Goal: Task Accomplishment & Management: Use online tool/utility

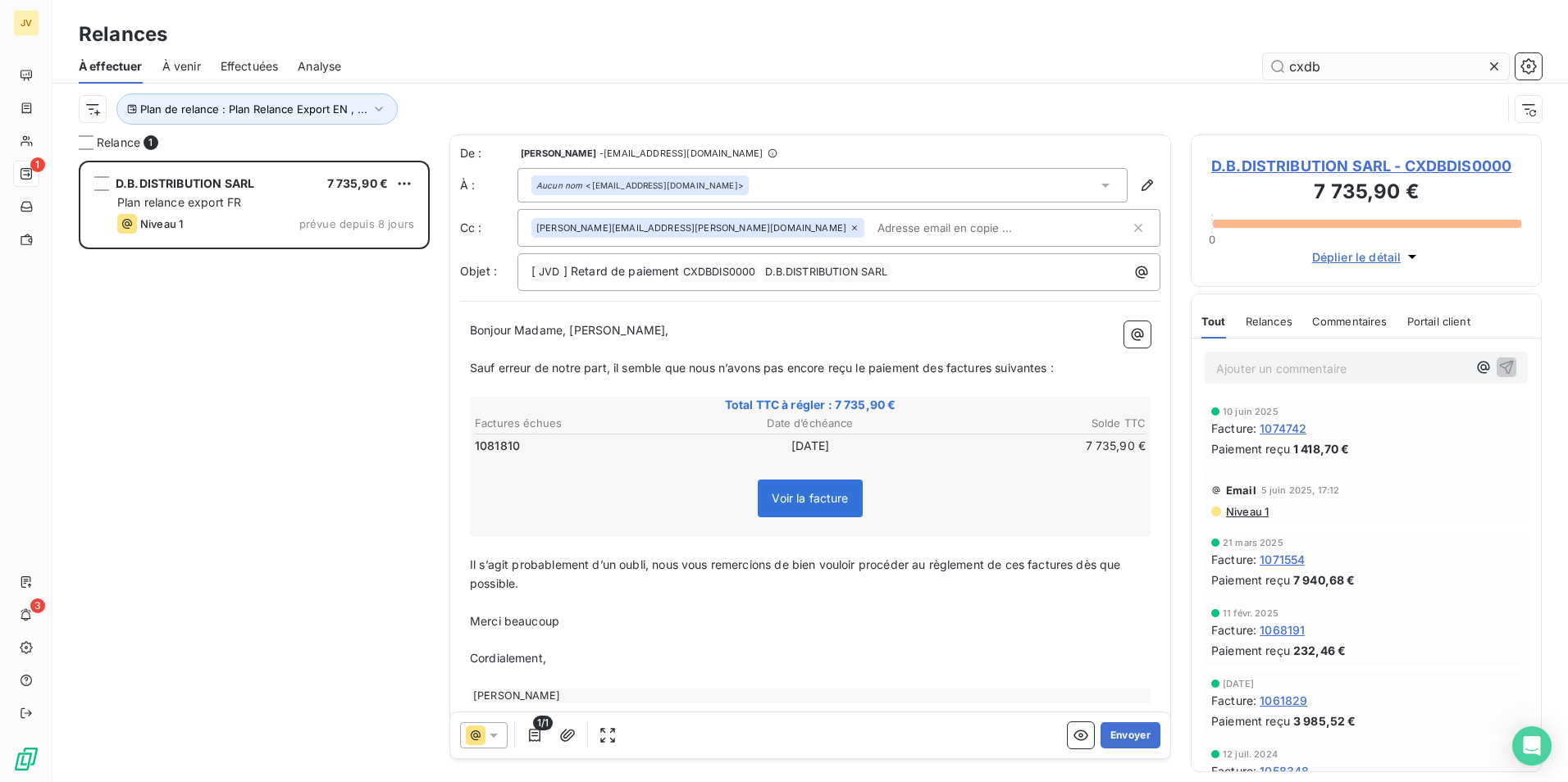
scroll to position [609, 338]
drag, startPoint x: 1329, startPoint y: 65, endPoint x: 1275, endPoint y: 65, distance: 54.0
click at [1275, 65] on input "cxdb" at bounding box center [1386, 66] width 246 height 26
click at [503, 738] on div at bounding box center [484, 735] width 47 height 26
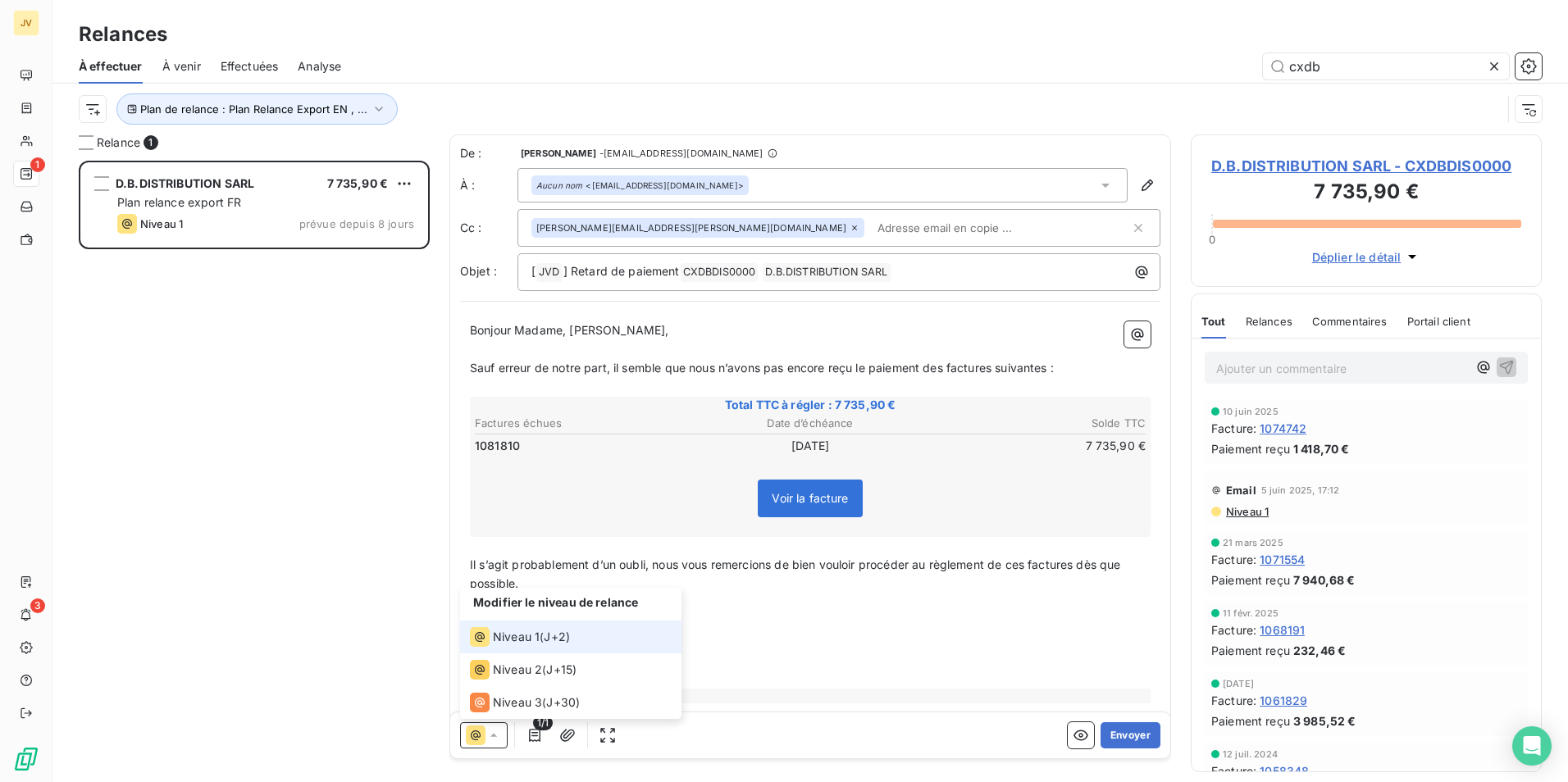
click at [536, 640] on span "Niveau 1" at bounding box center [516, 636] width 47 height 16
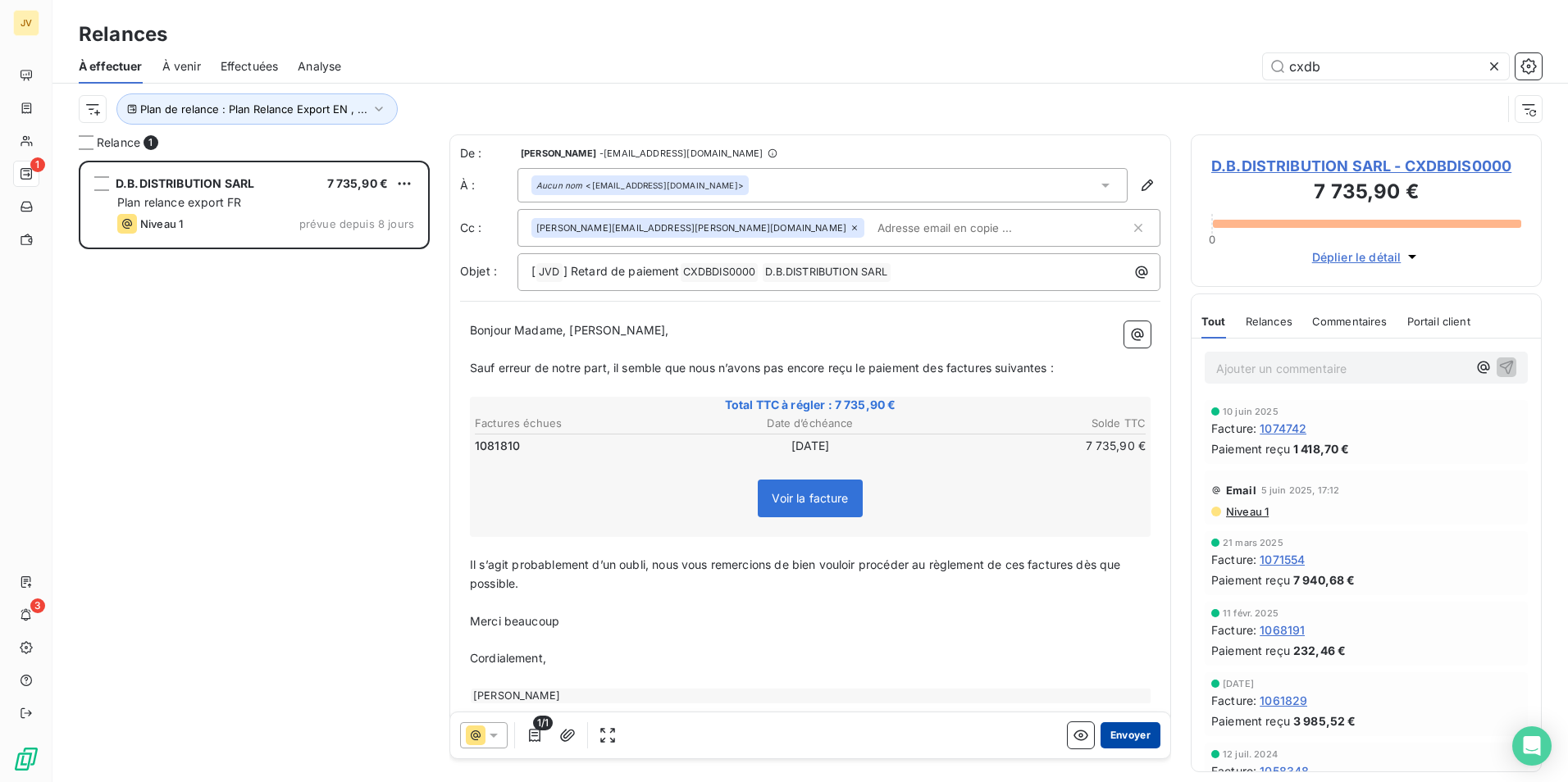
click at [1114, 735] on button "Envoyer" at bounding box center [1130, 735] width 60 height 26
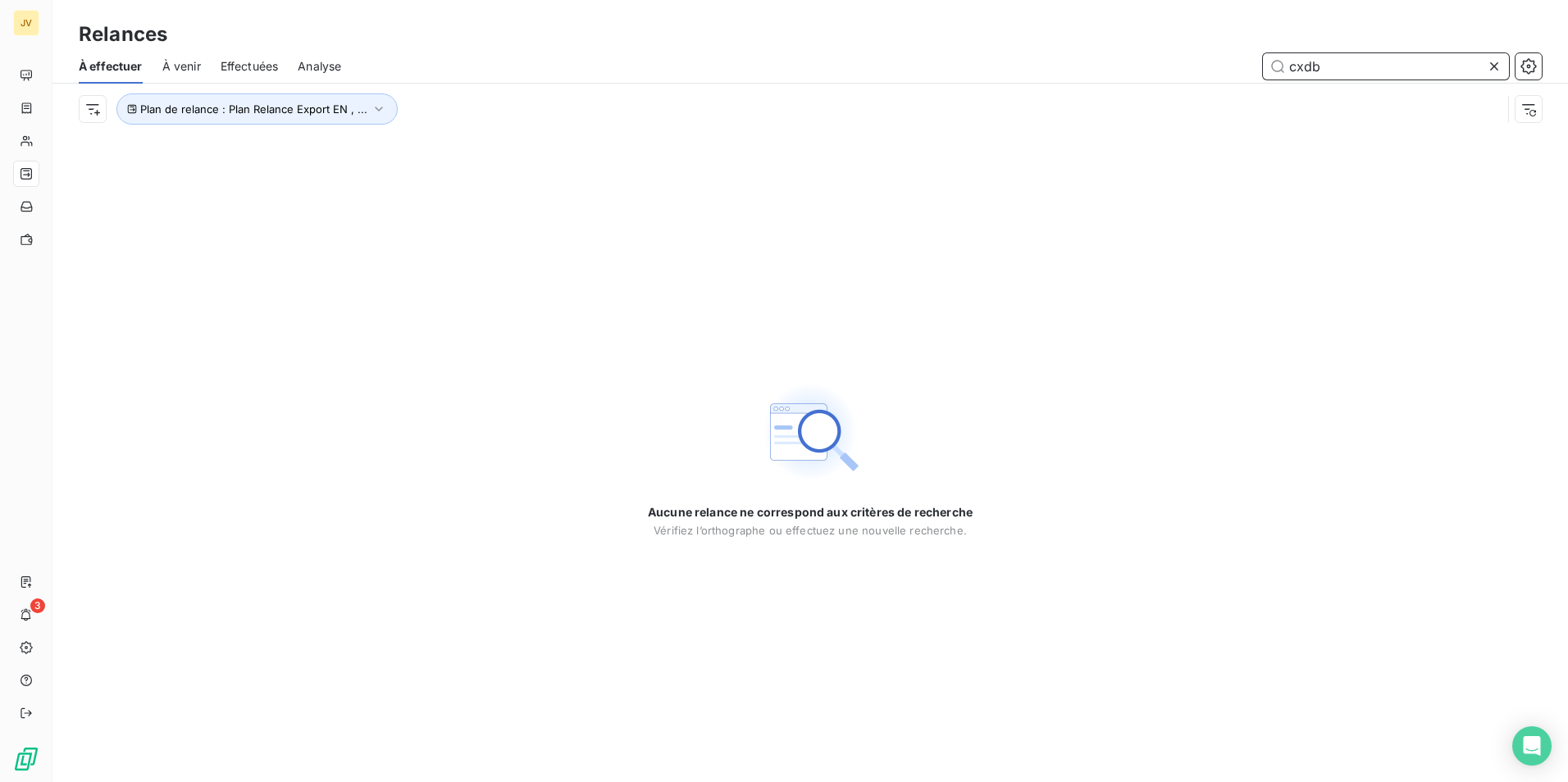
drag, startPoint x: 1306, startPoint y: 70, endPoint x: 1349, endPoint y: 71, distance: 43.0
click at [1344, 74] on input "cxdb" at bounding box center [1386, 66] width 246 height 26
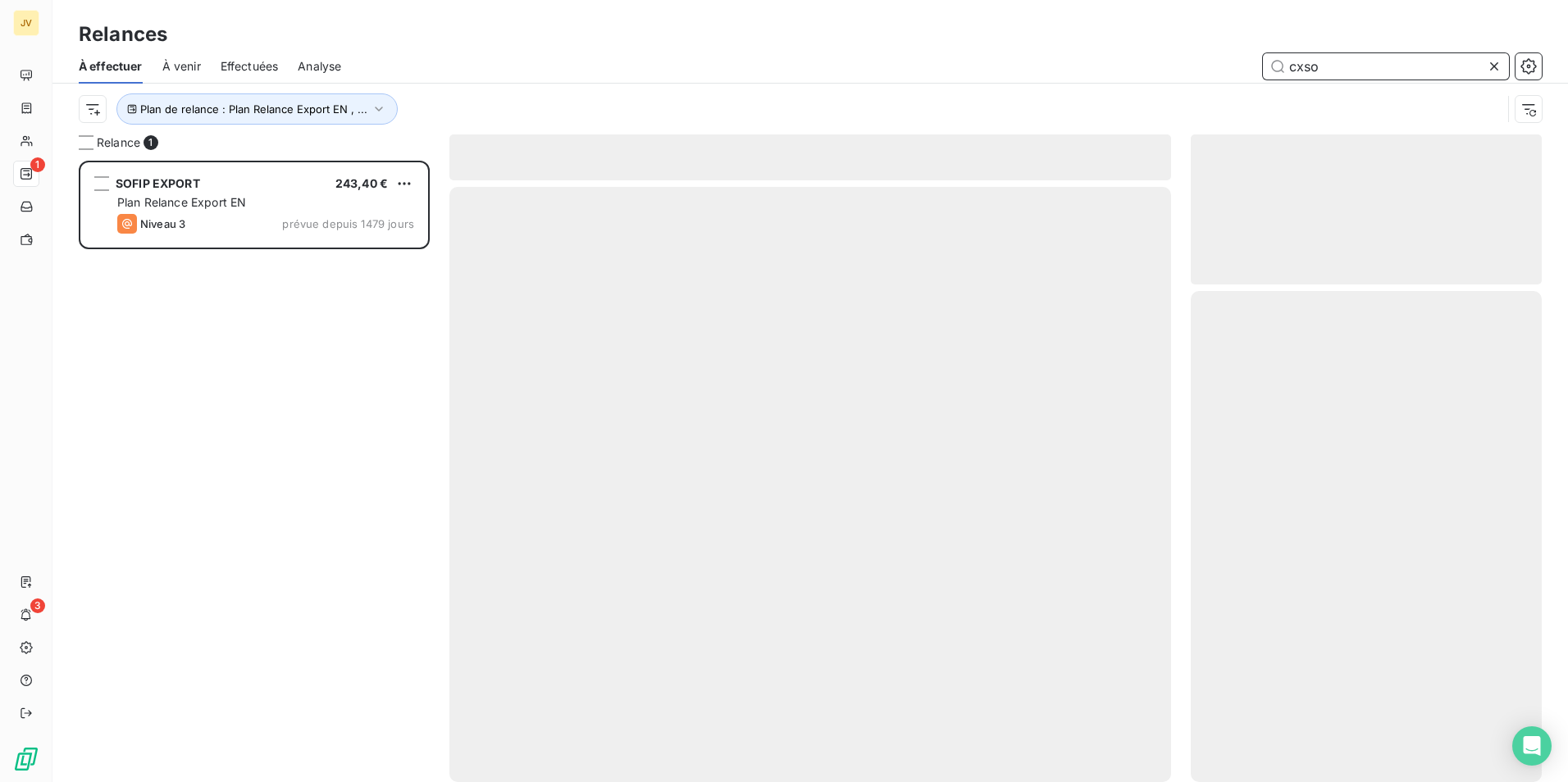
scroll to position [609, 338]
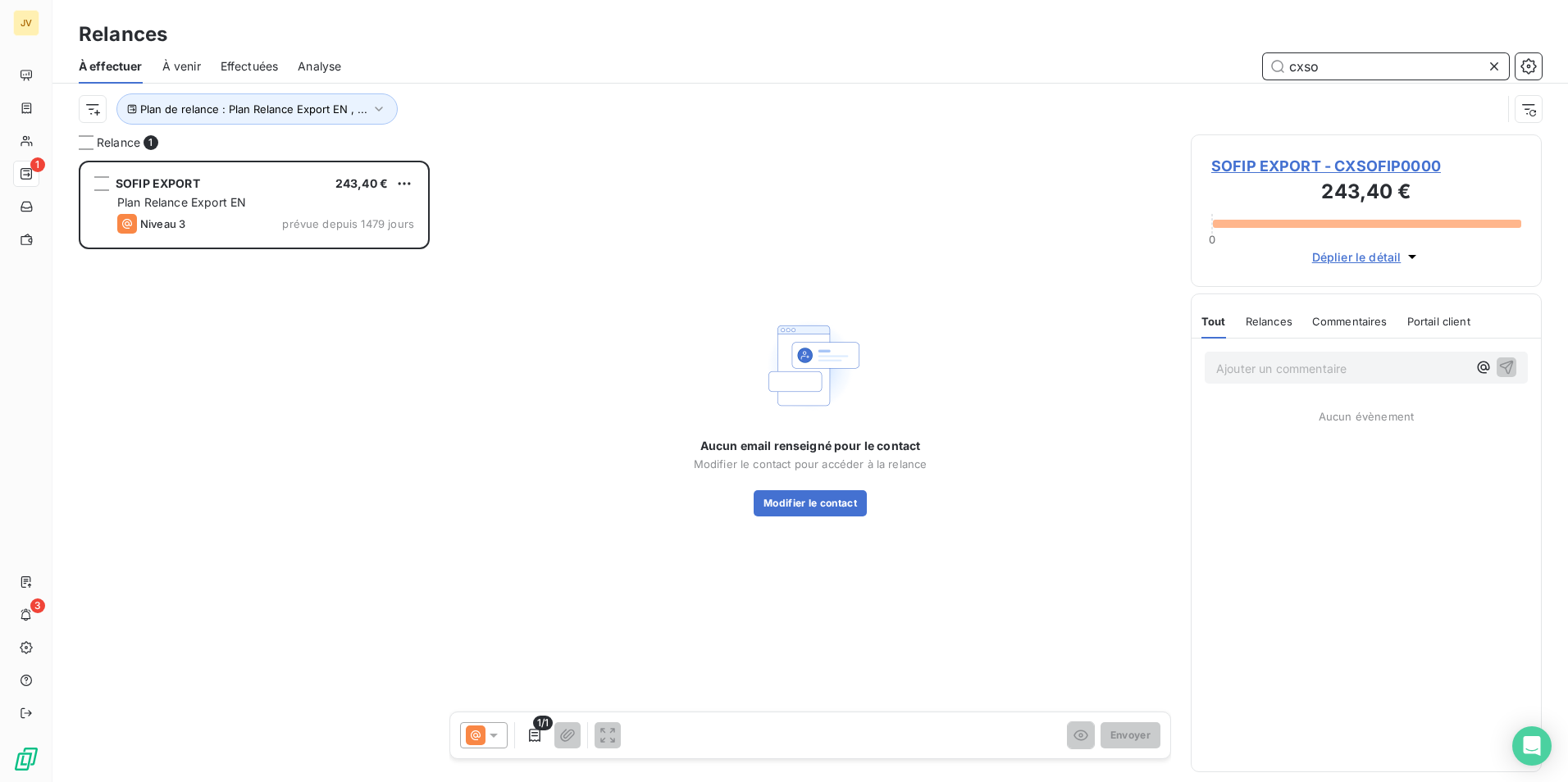
type input "cxso"
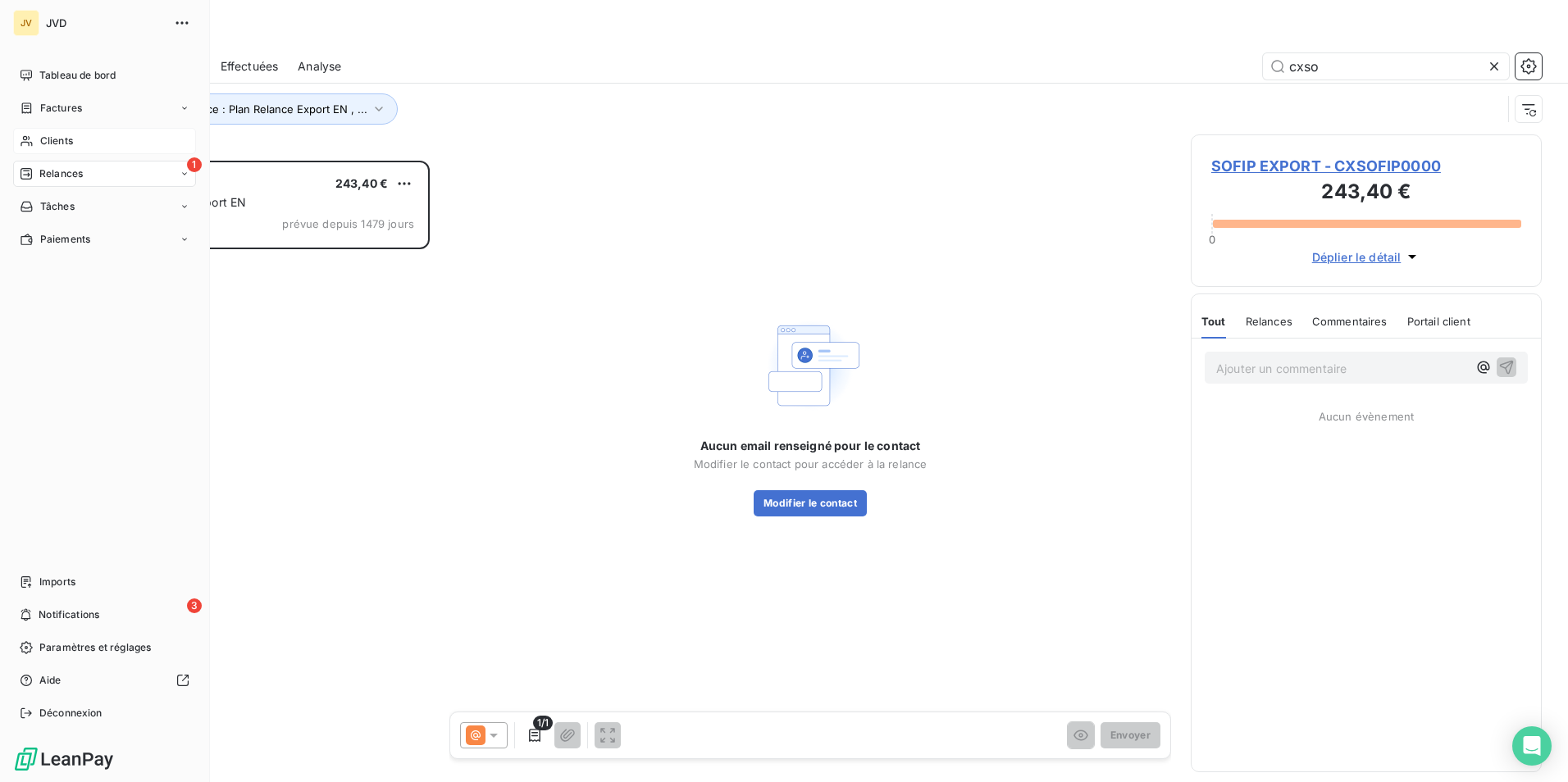
click at [64, 138] on span "Clients" at bounding box center [57, 141] width 33 height 15
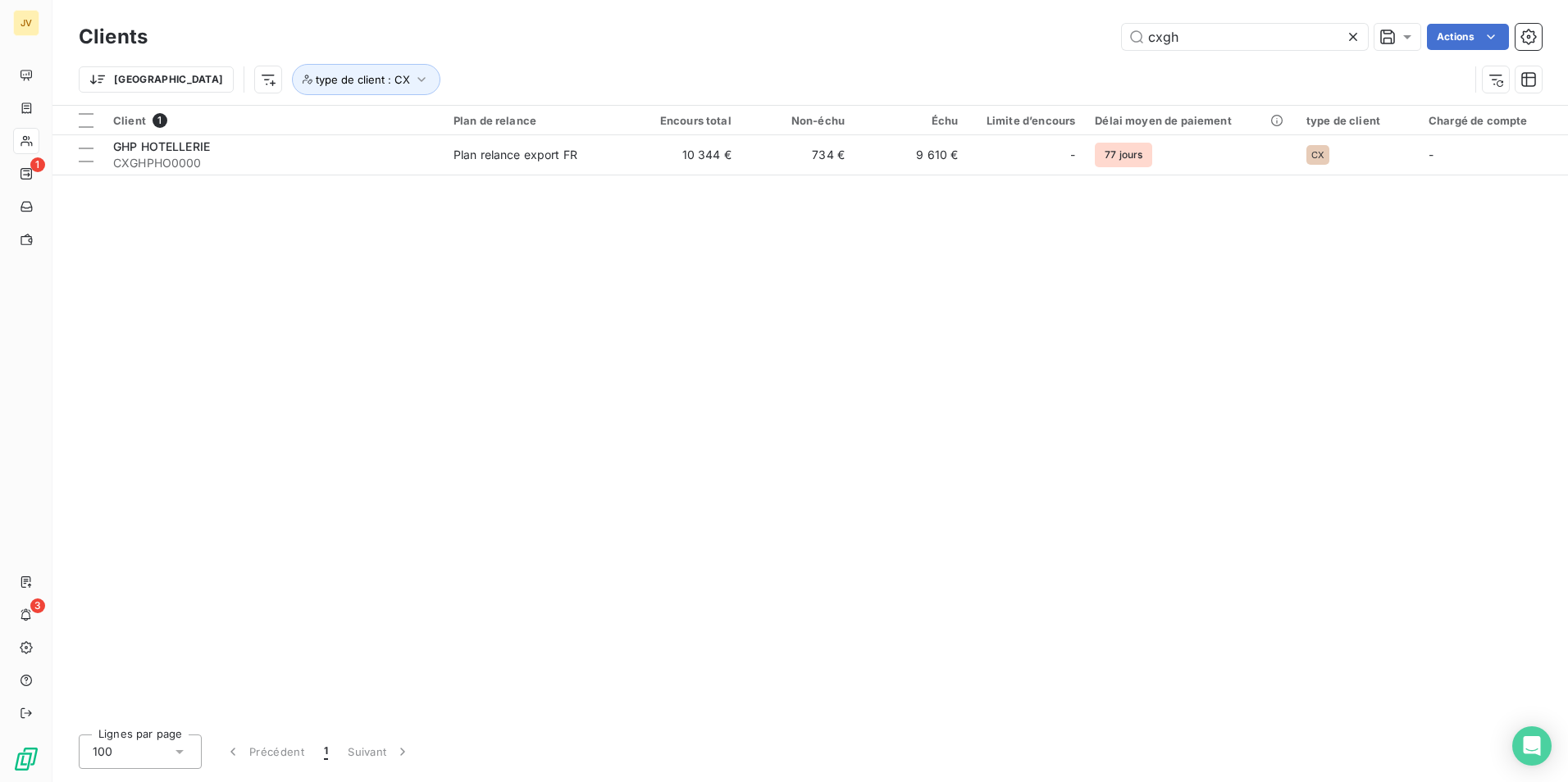
drag, startPoint x: 1160, startPoint y: 38, endPoint x: 1356, endPoint y: 51, distance: 196.4
click at [1271, 48] on input "cxgh" at bounding box center [1244, 37] width 246 height 26
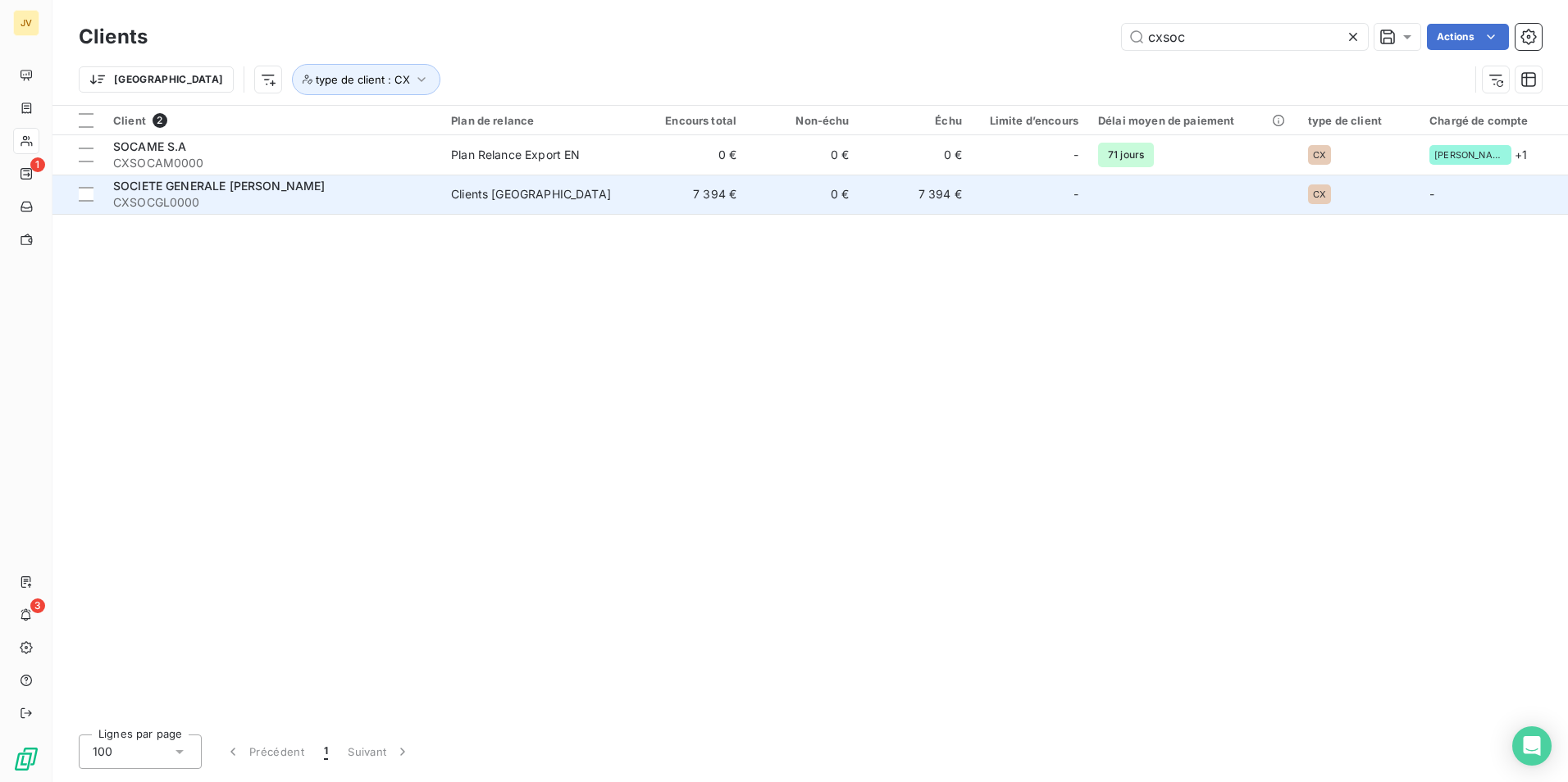
type input "cxsoc"
click at [263, 186] on span "SOCIETE GENERALE [PERSON_NAME]" at bounding box center [219, 186] width 212 height 14
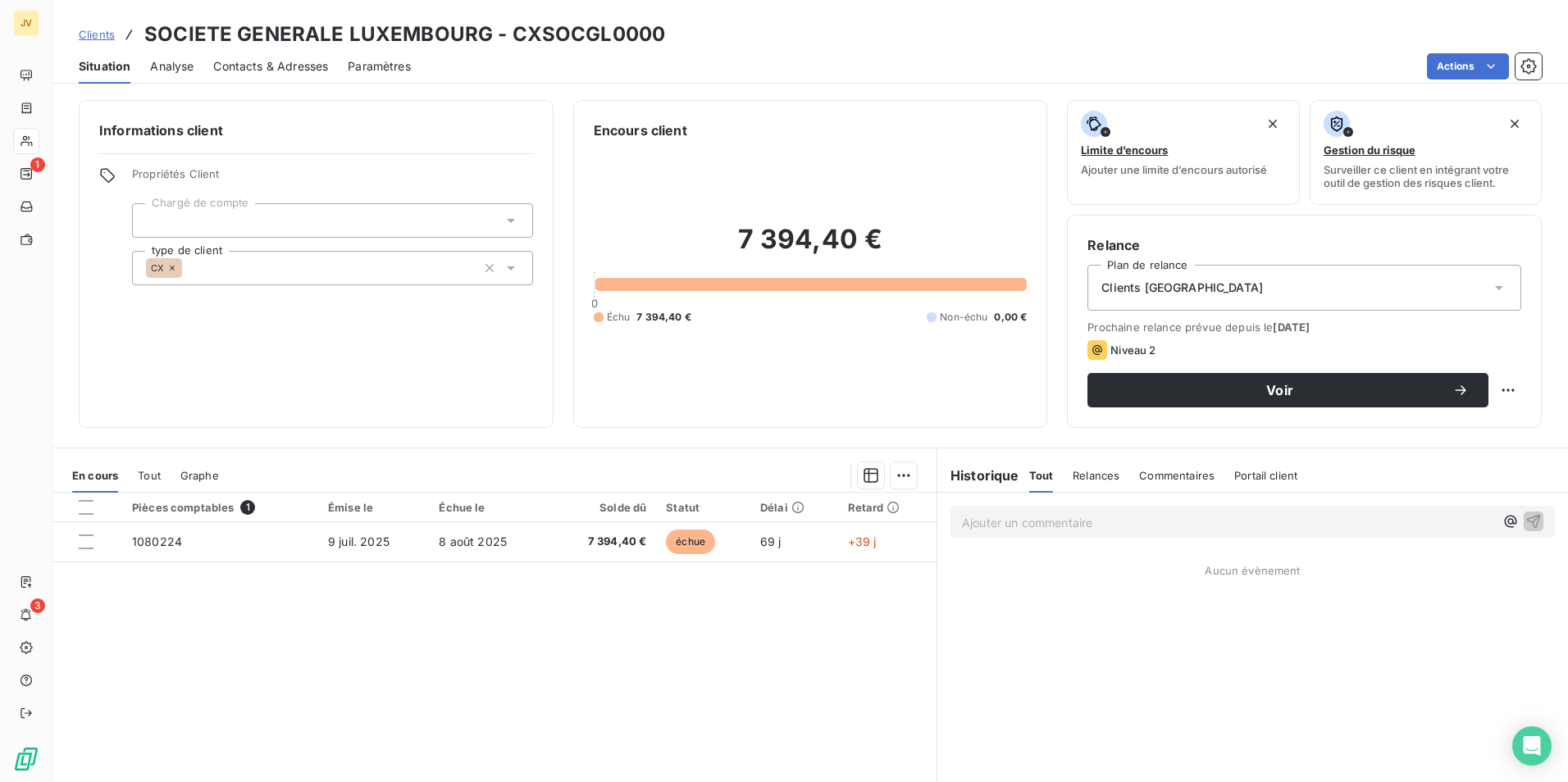
click at [1274, 284] on div "Clients [GEOGRAPHIC_DATA]" at bounding box center [1304, 287] width 433 height 46
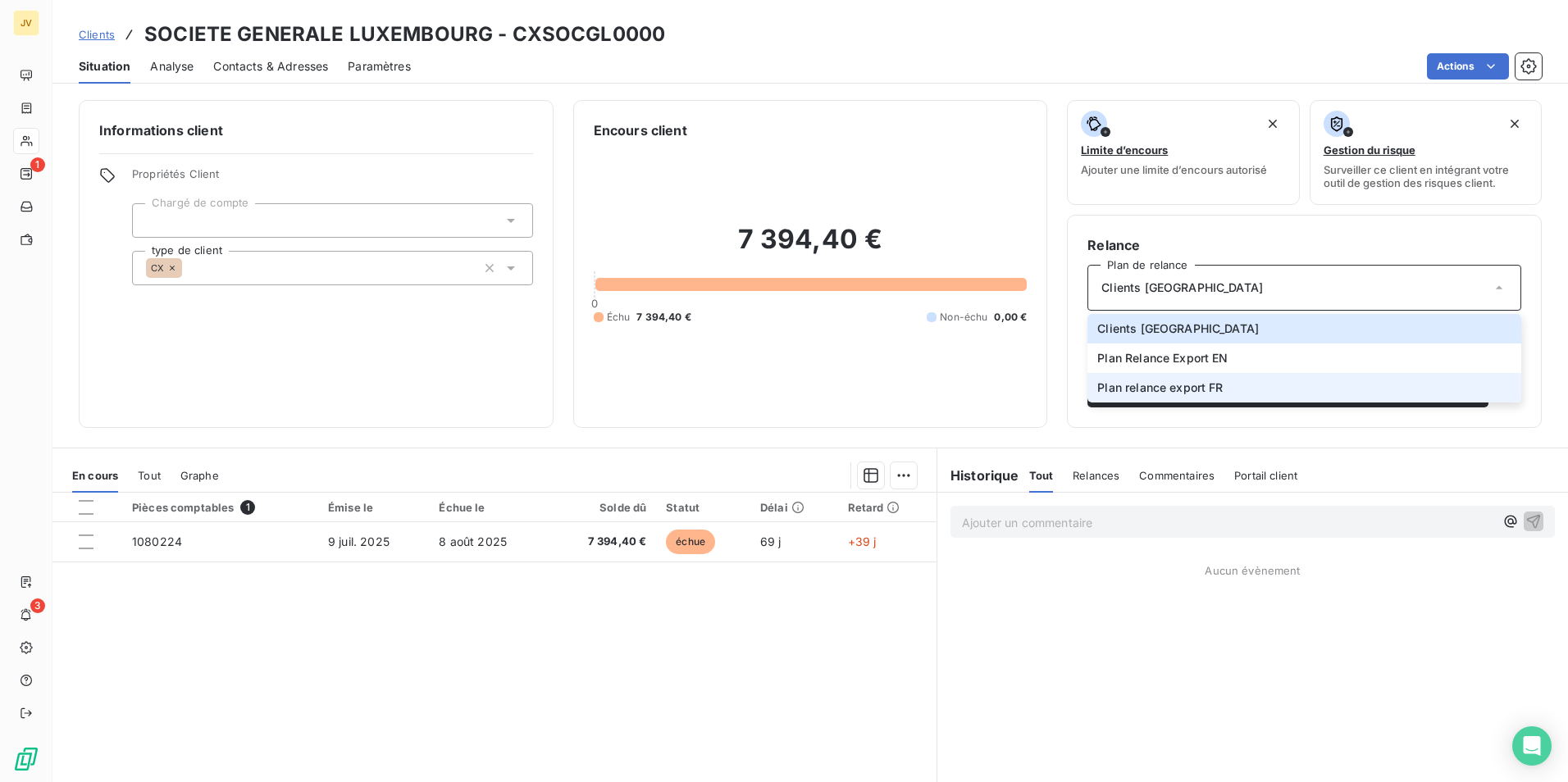
click at [1227, 378] on li "Plan relance export FR" at bounding box center [1304, 388] width 433 height 29
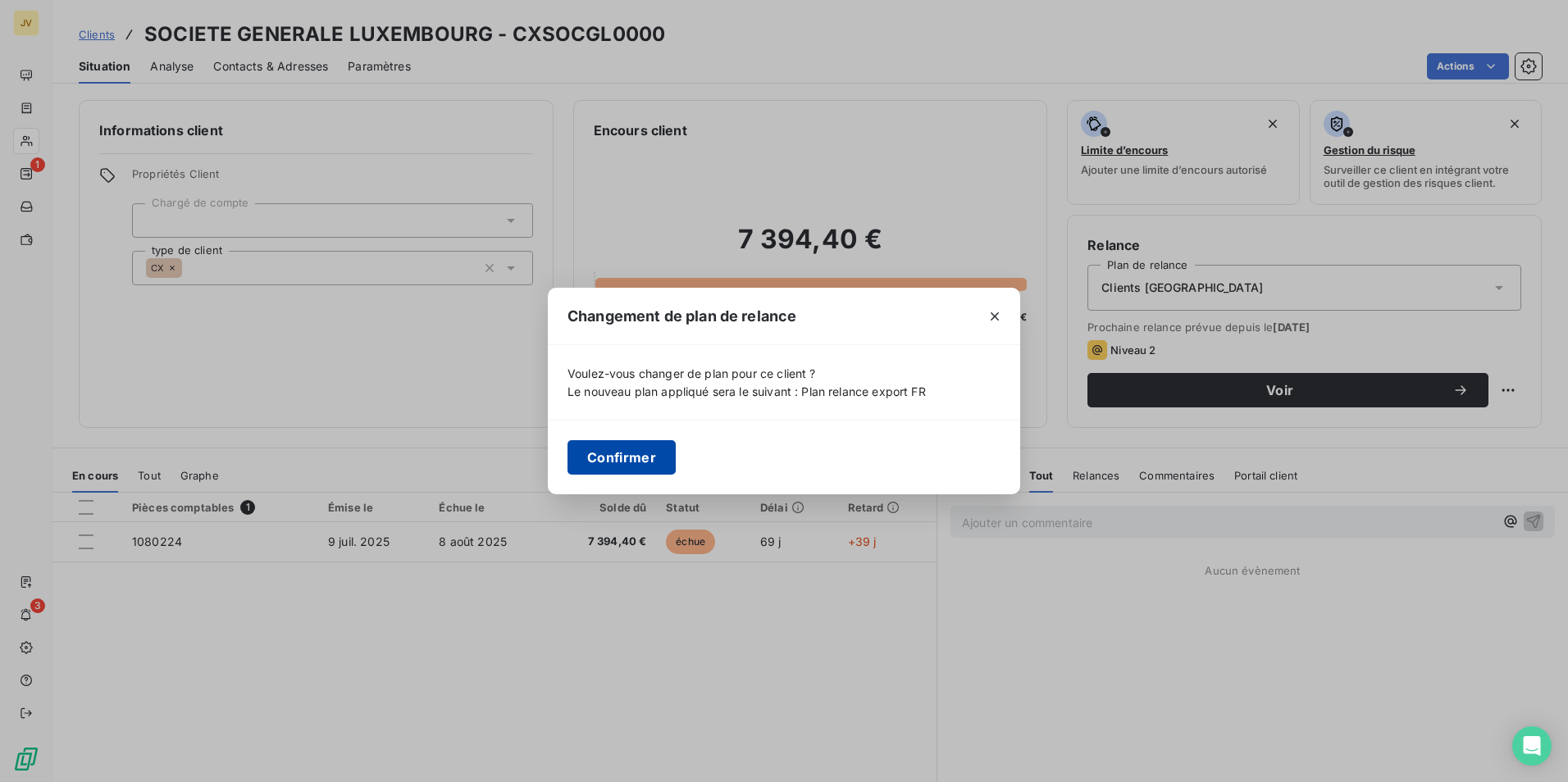
click at [616, 464] on button "Confirmer" at bounding box center [621, 457] width 108 height 35
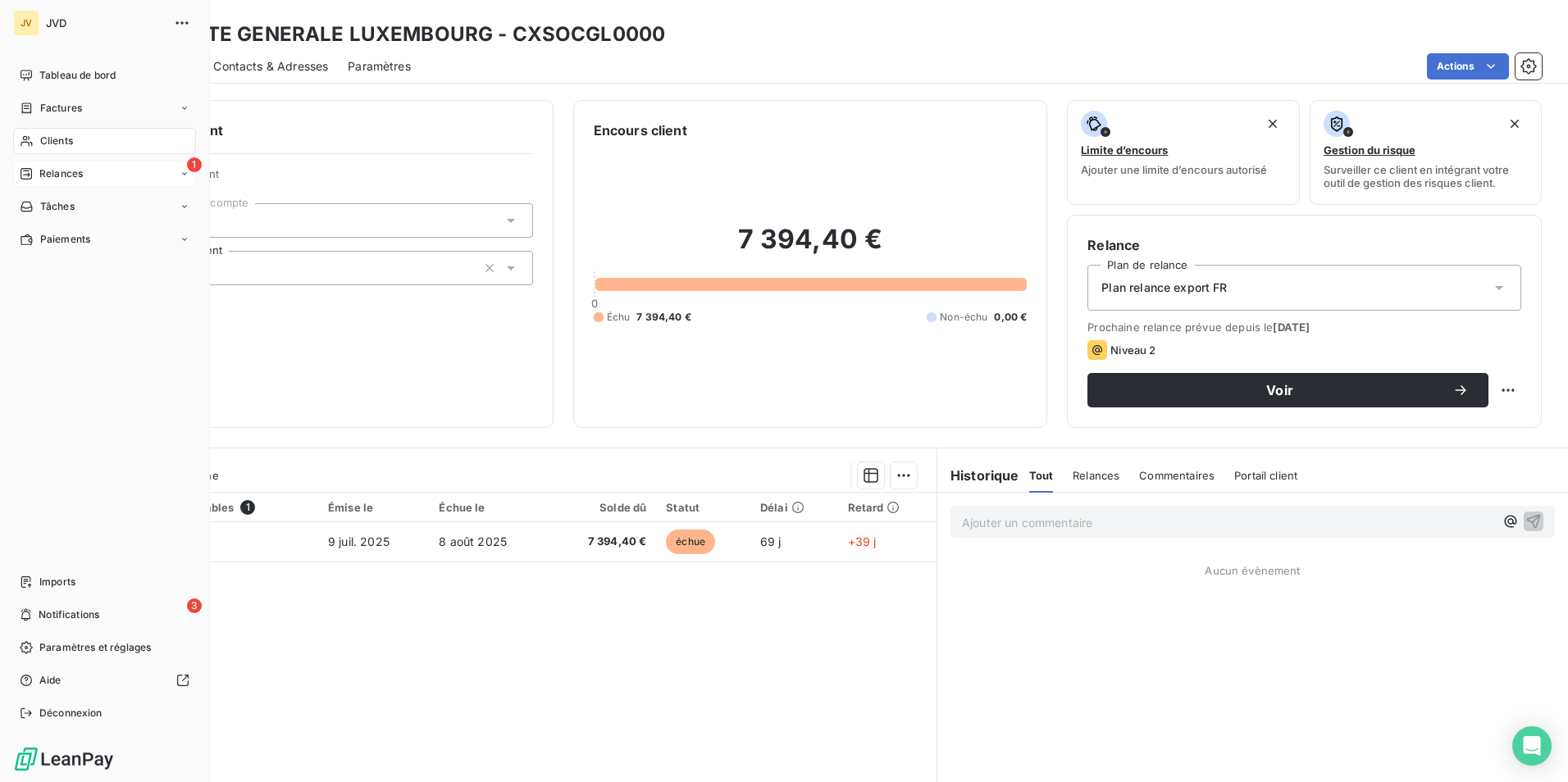
click at [57, 162] on div "1 Relances" at bounding box center [104, 173] width 183 height 26
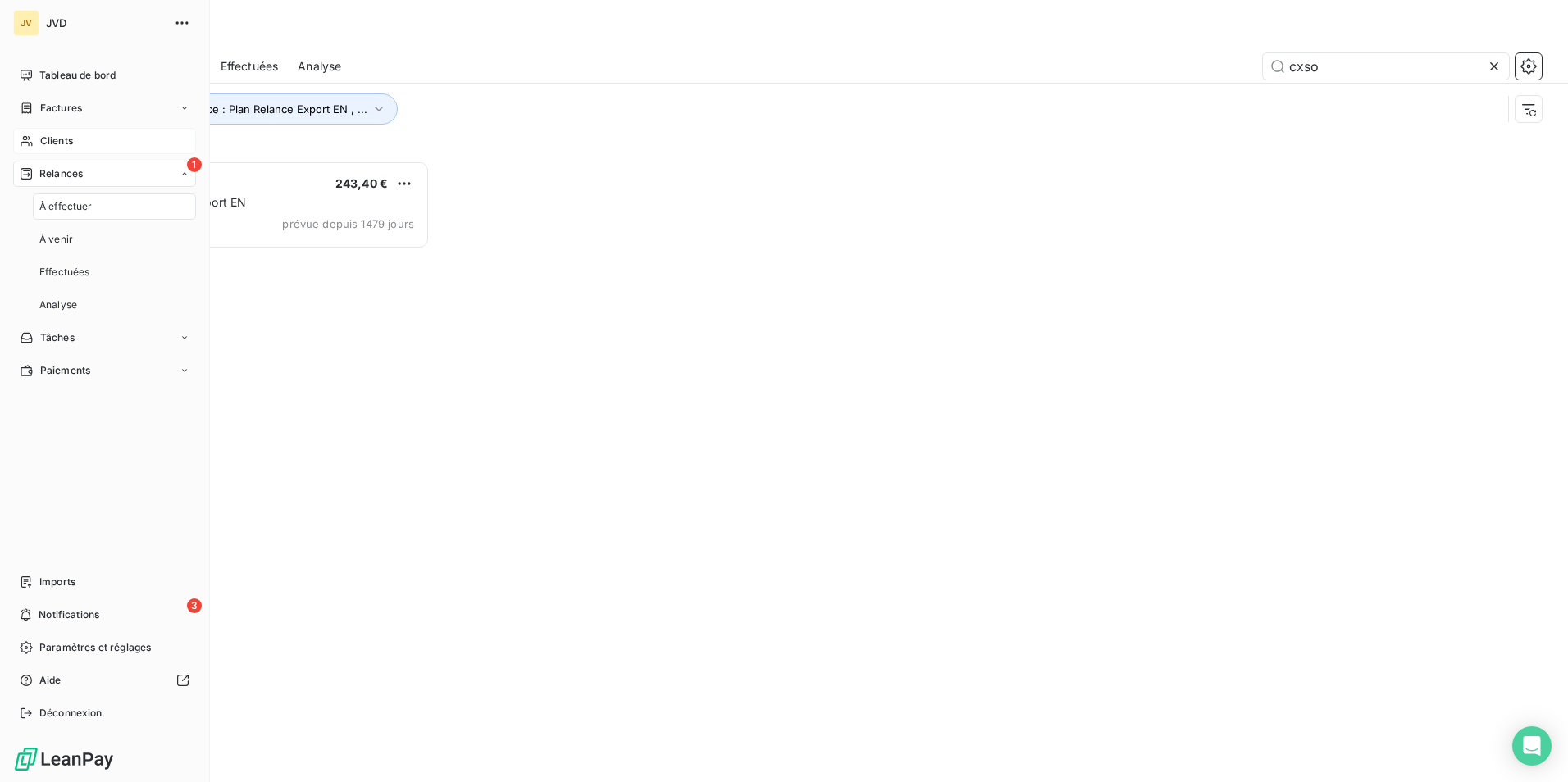
scroll to position [609, 338]
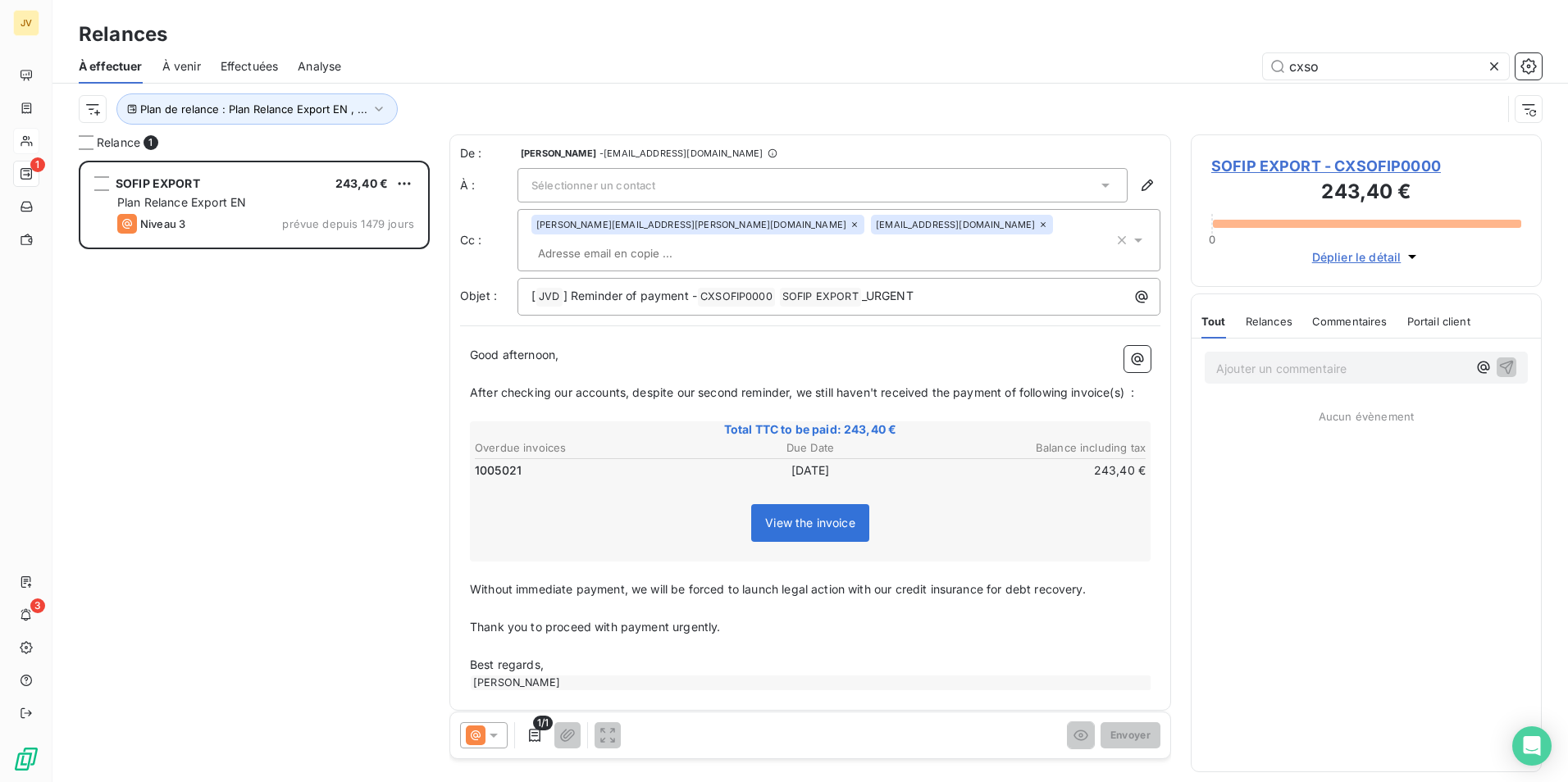
click at [1497, 61] on icon at bounding box center [1494, 66] width 16 height 16
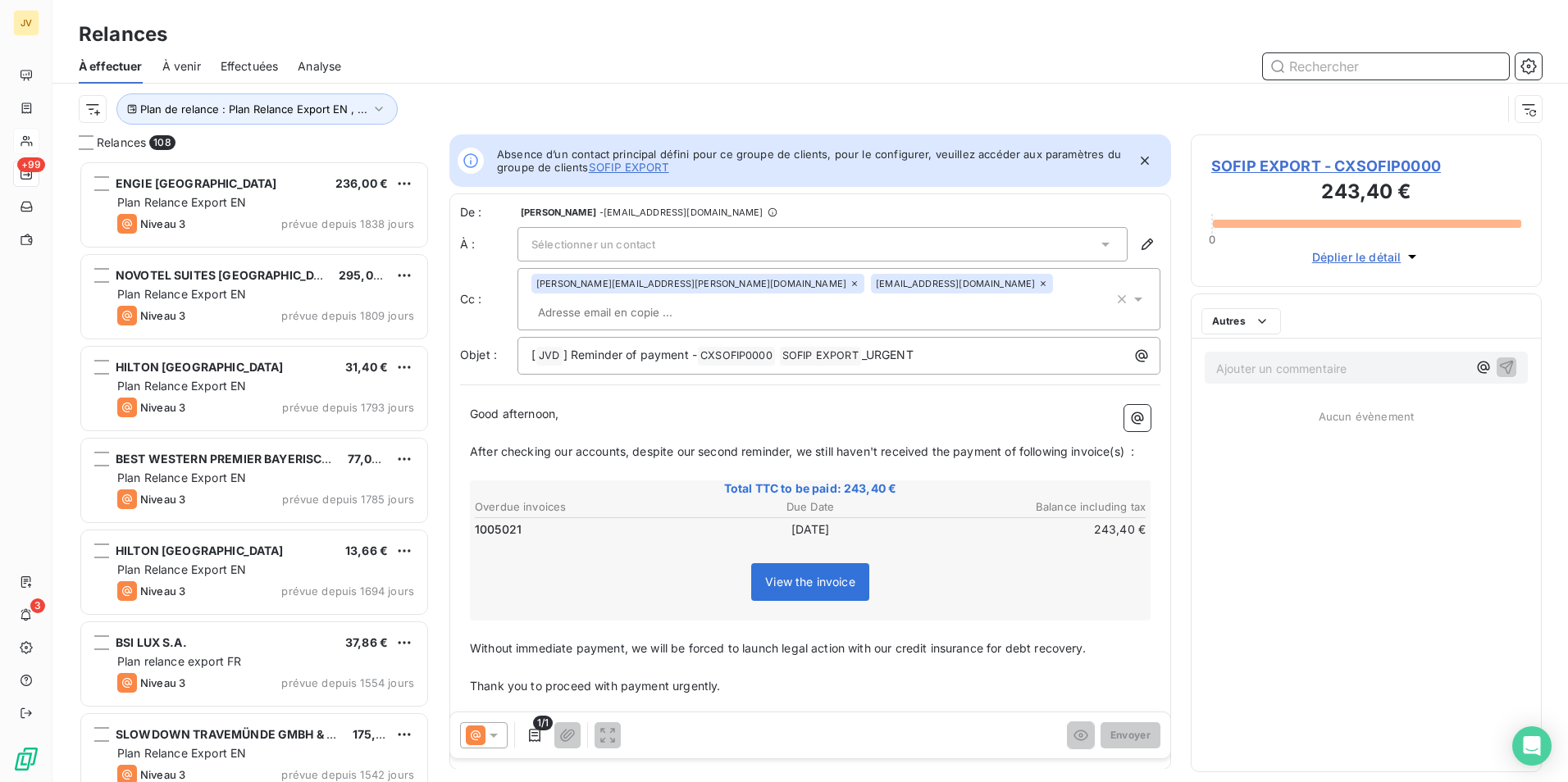
click at [1336, 69] on input "text" at bounding box center [1386, 66] width 246 height 26
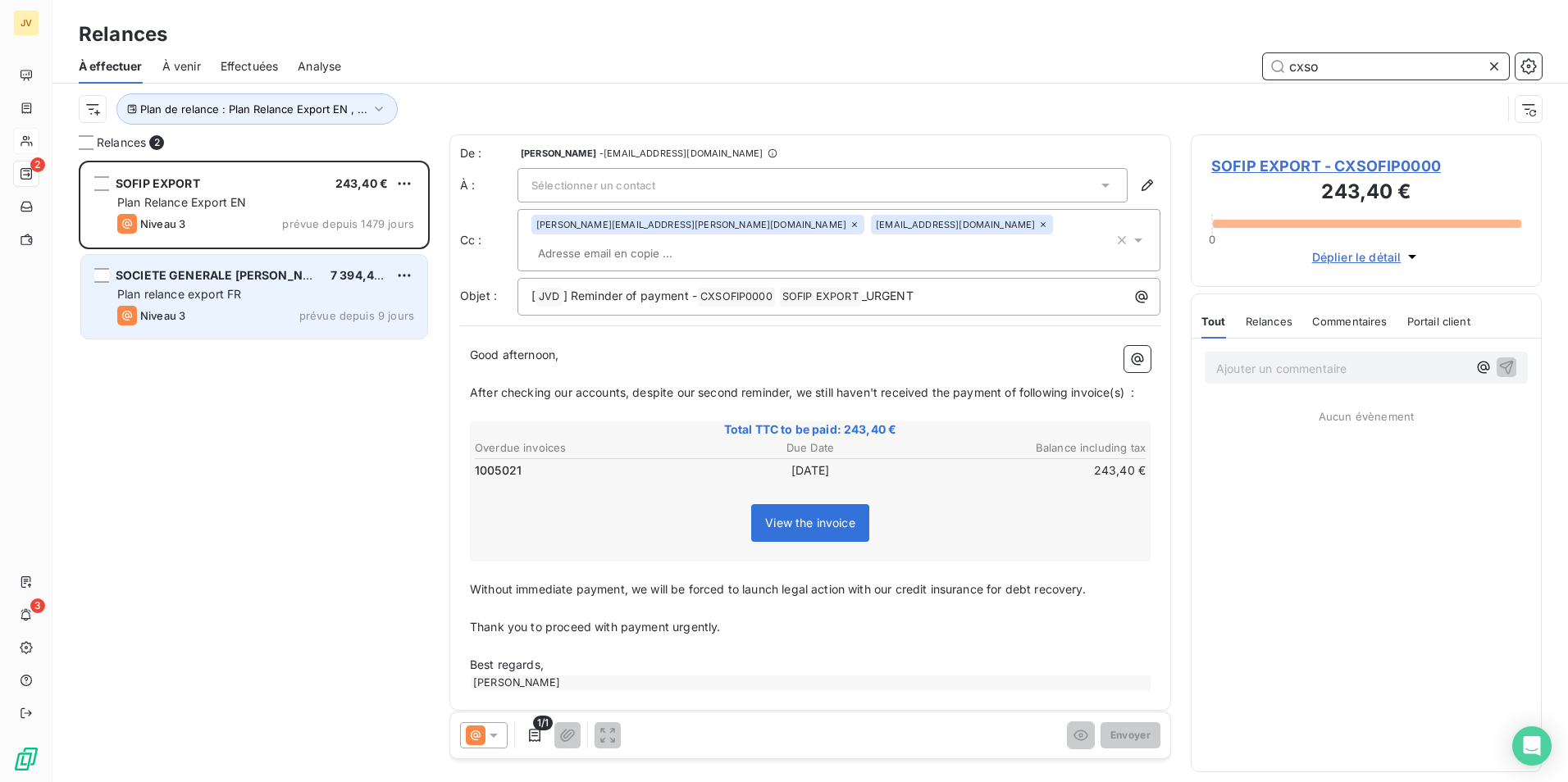
type input "cxso"
click at [267, 325] on div "SOCIETE GENERALE LUXEMBOURG 7 394,40 € Plan relance export FR Niveau 3 prévue d…" at bounding box center [254, 296] width 346 height 84
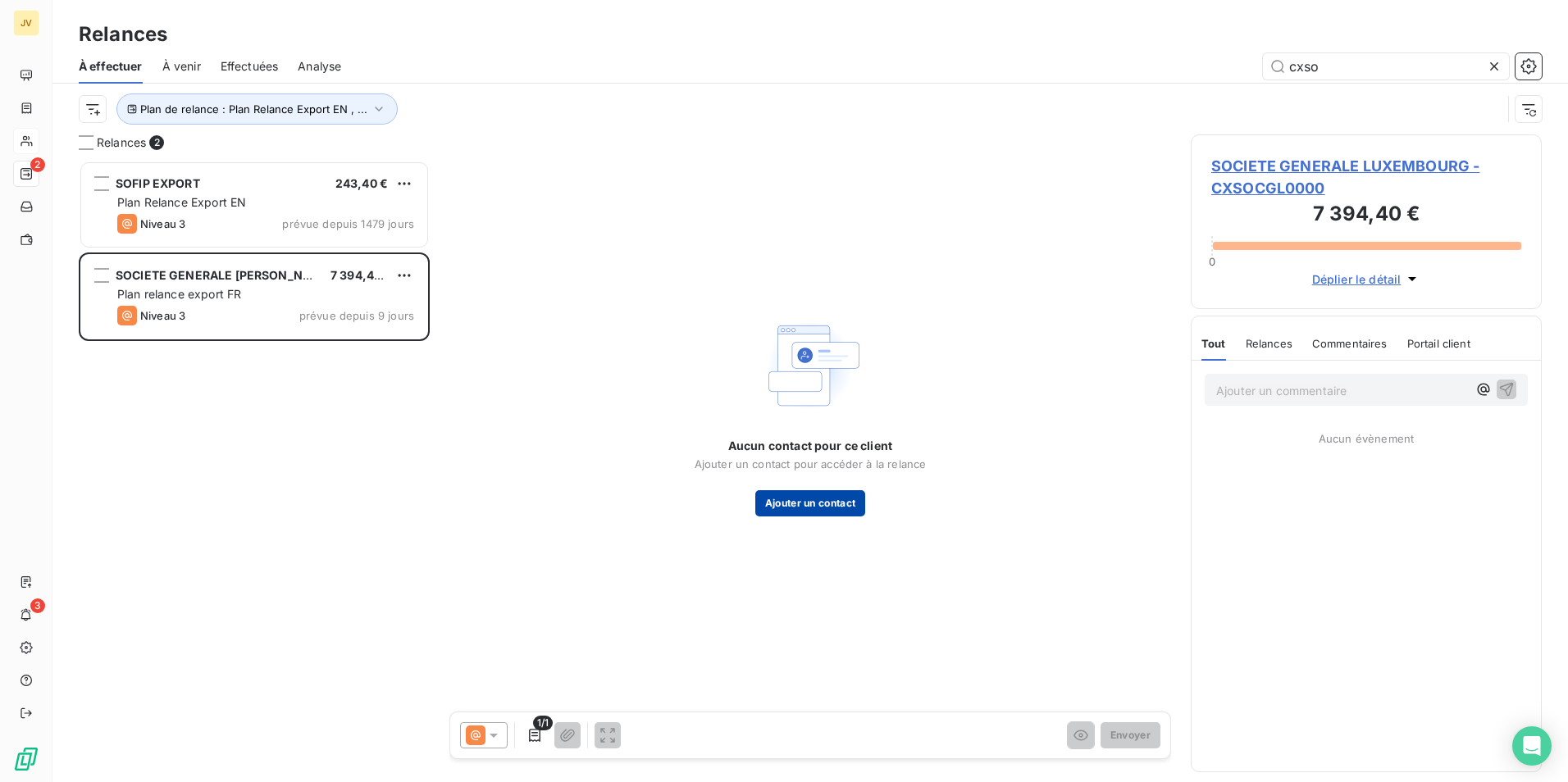
click at [824, 492] on button "Ajouter un contact" at bounding box center [811, 503] width 111 height 26
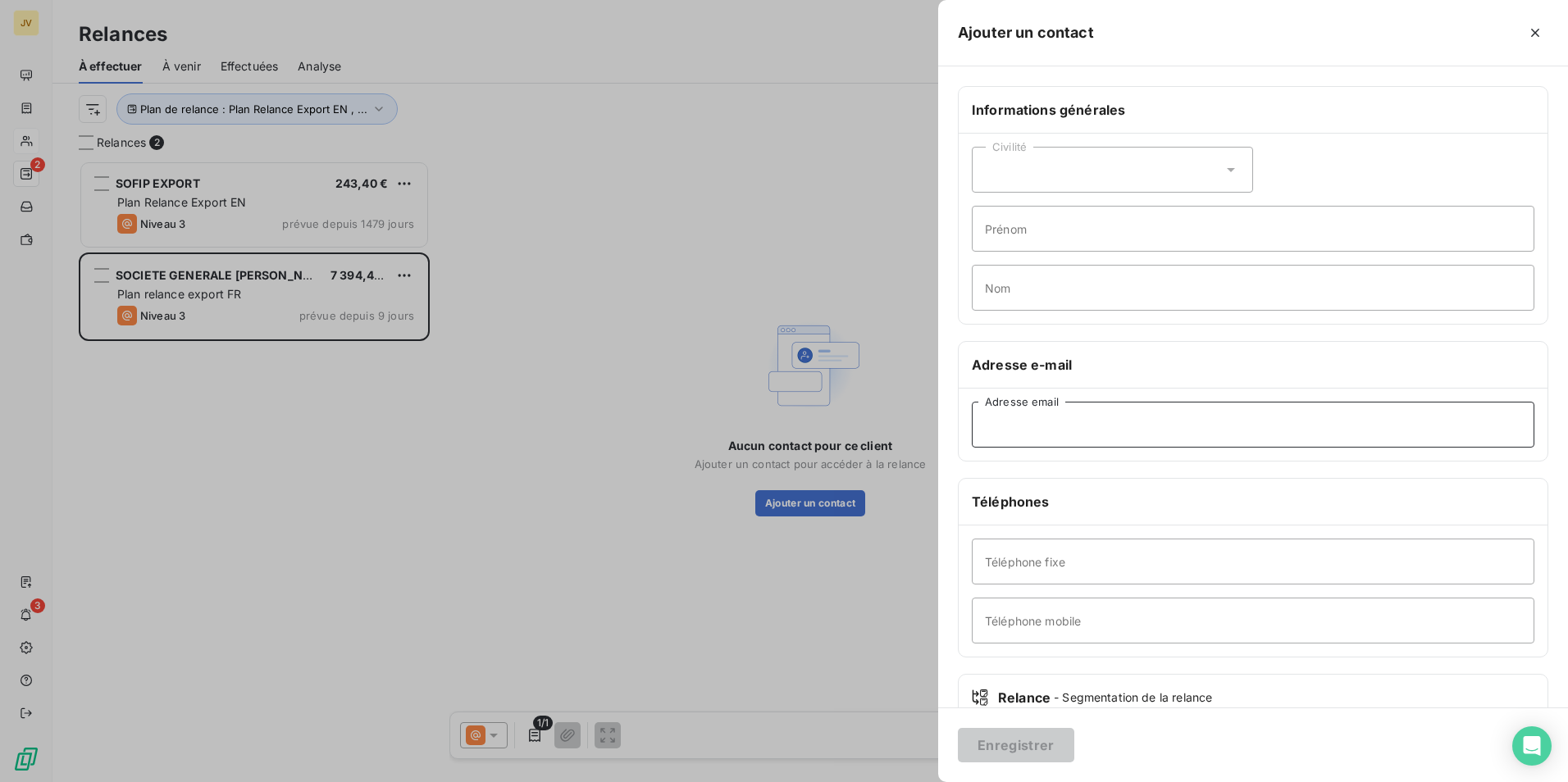
click at [1063, 427] on input "Adresse email" at bounding box center [1253, 424] width 563 height 46
paste input "[PERSON_NAME][EMAIL_ADDRESS][PERSON_NAME][DOMAIN_NAME]"
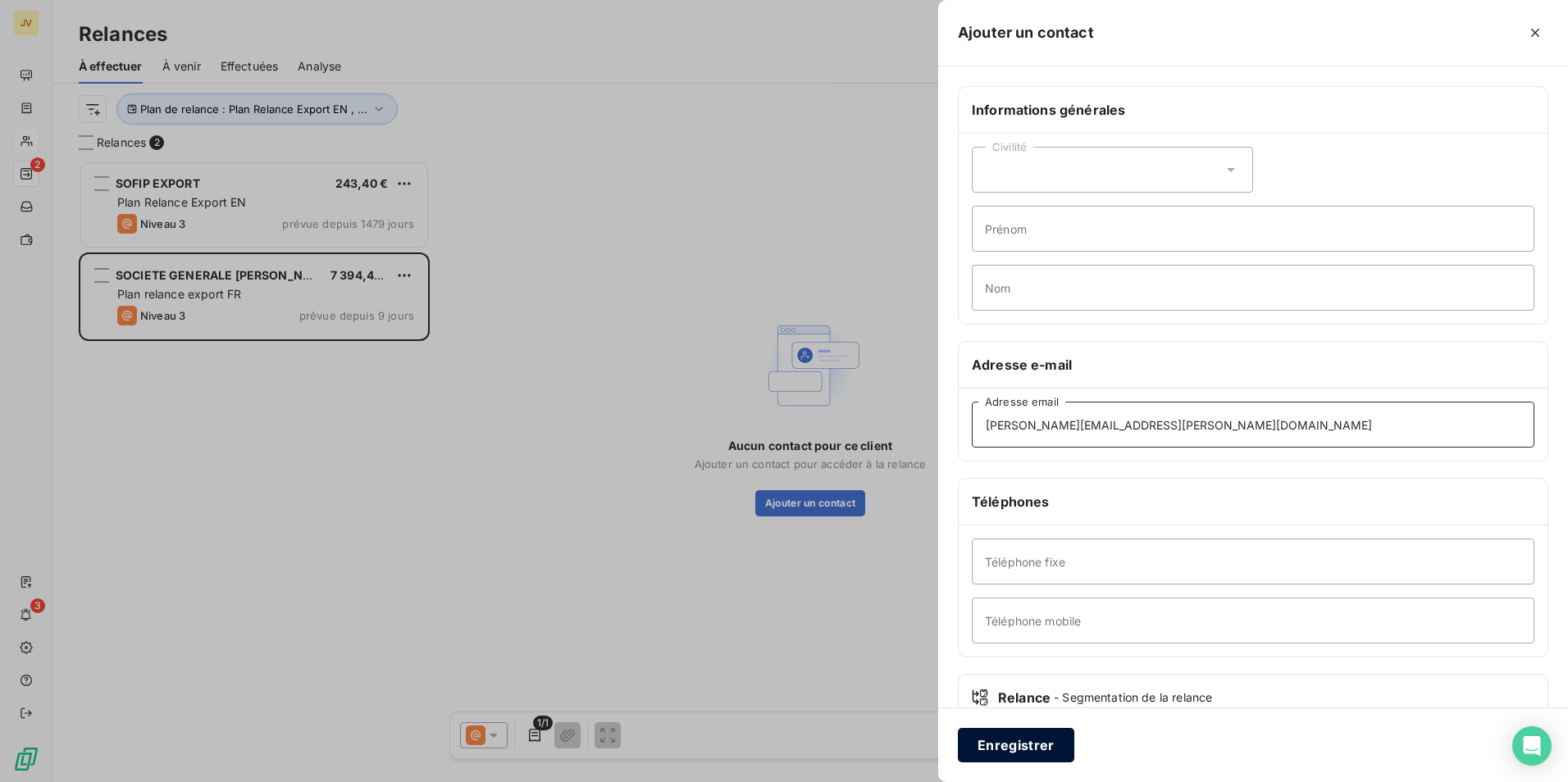
type input "[PERSON_NAME][EMAIL_ADDRESS][PERSON_NAME][DOMAIN_NAME]"
click at [1019, 739] on button "Enregistrer" at bounding box center [1015, 745] width 117 height 35
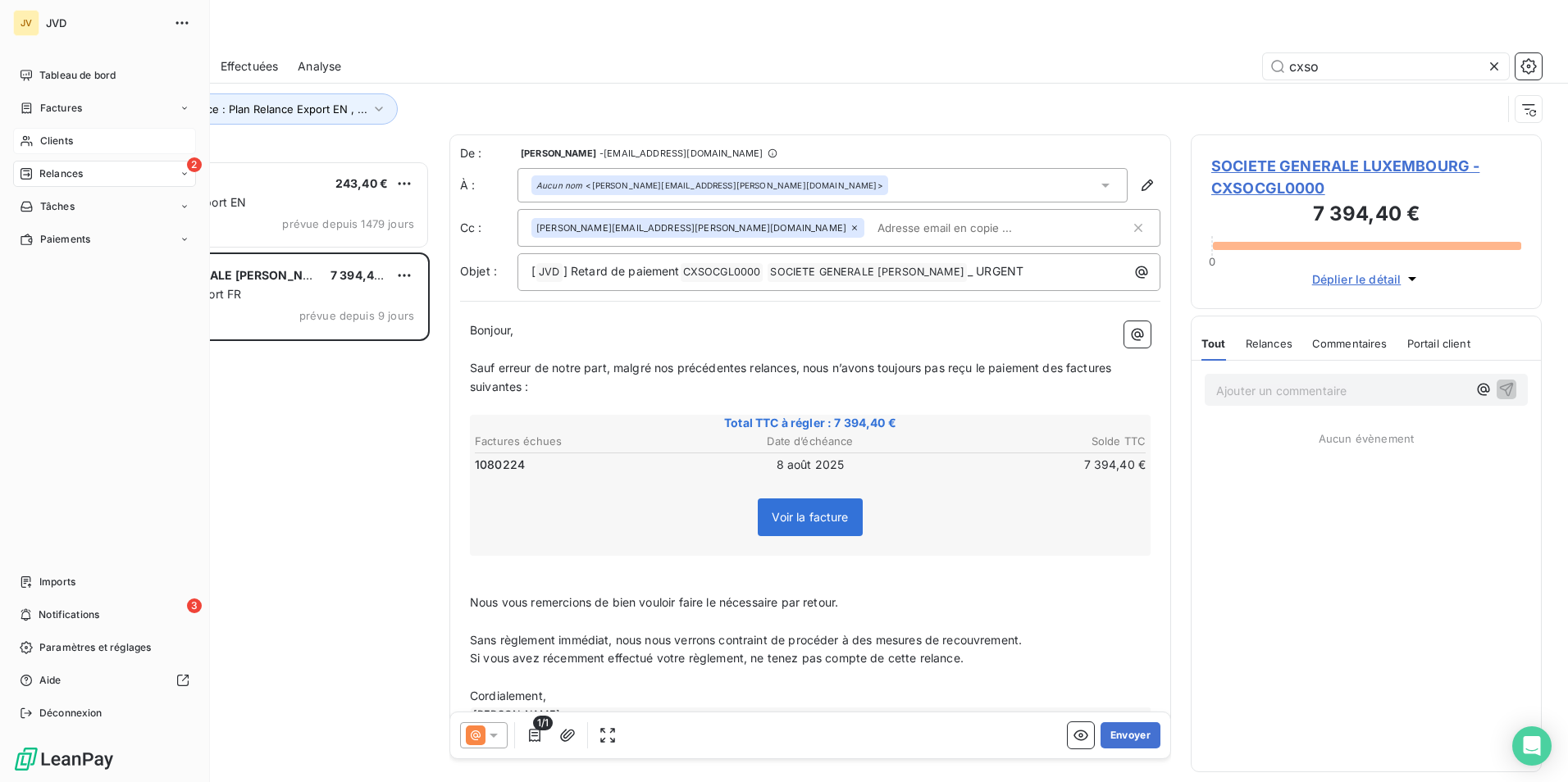
click at [47, 148] on span "Clients" at bounding box center [57, 141] width 33 height 15
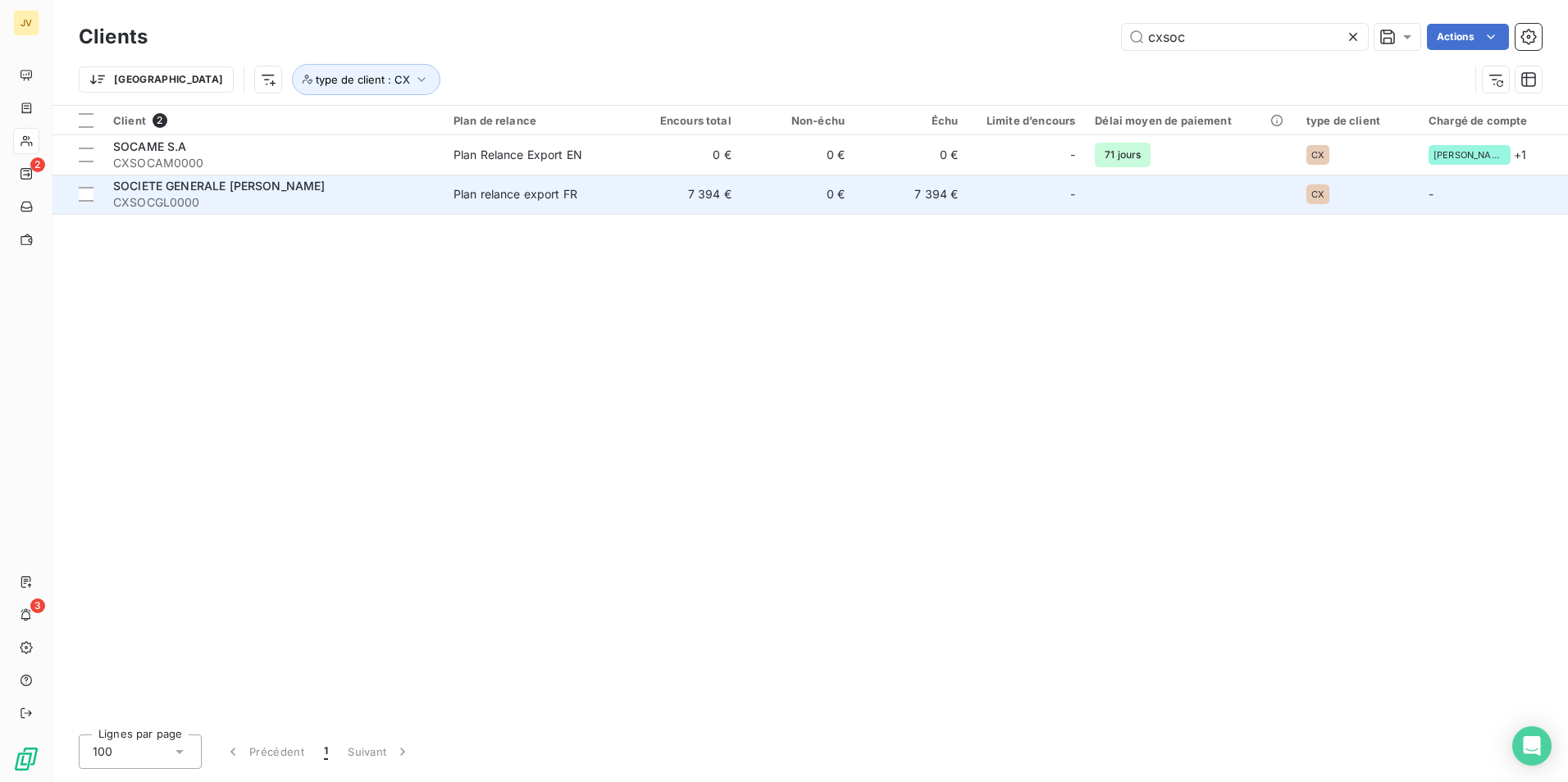
click at [192, 187] on span "SOCIETE GENERALE [PERSON_NAME]" at bounding box center [219, 186] width 212 height 14
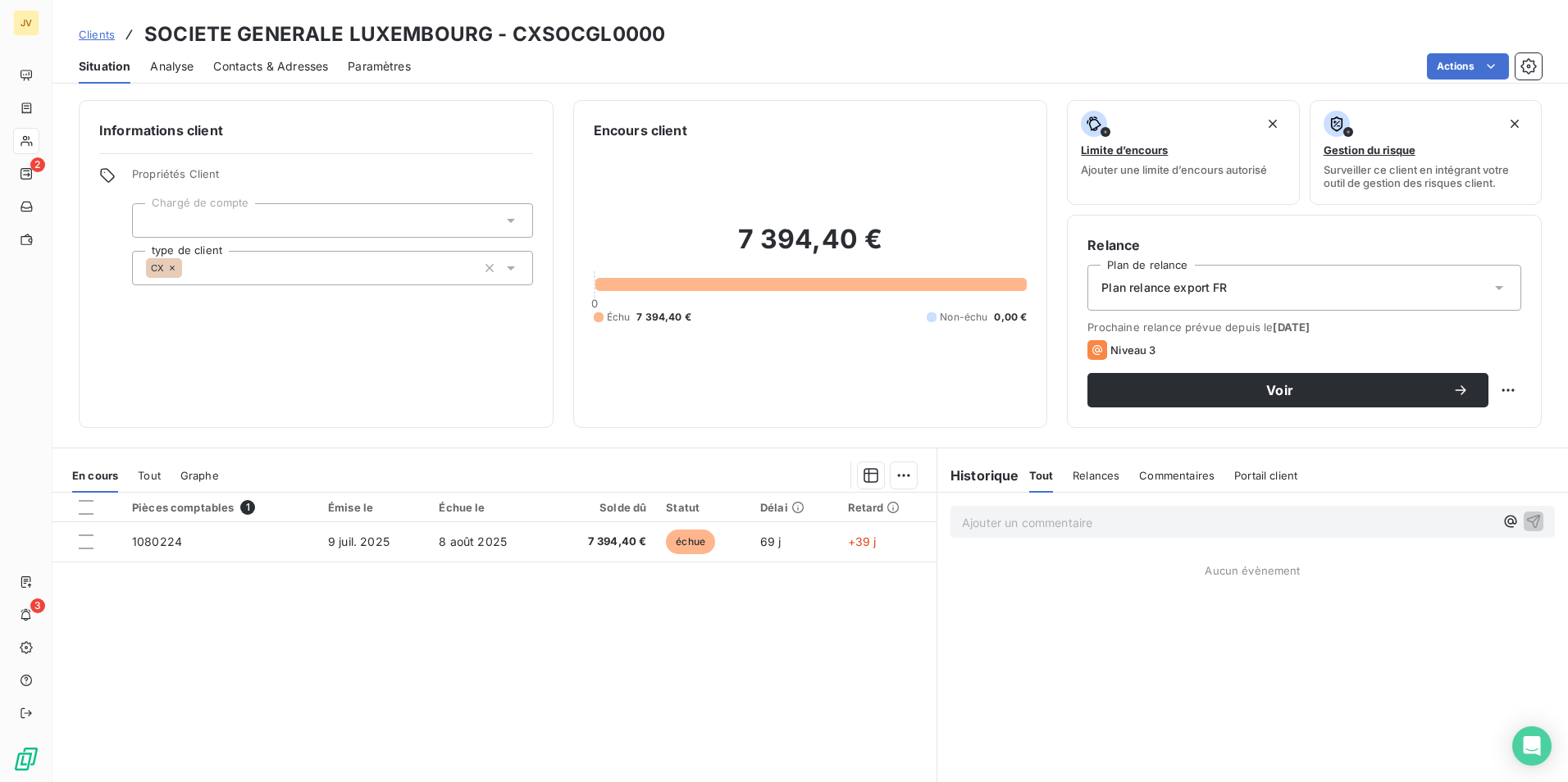
click at [290, 64] on span "Contacts & Adresses" at bounding box center [270, 66] width 115 height 16
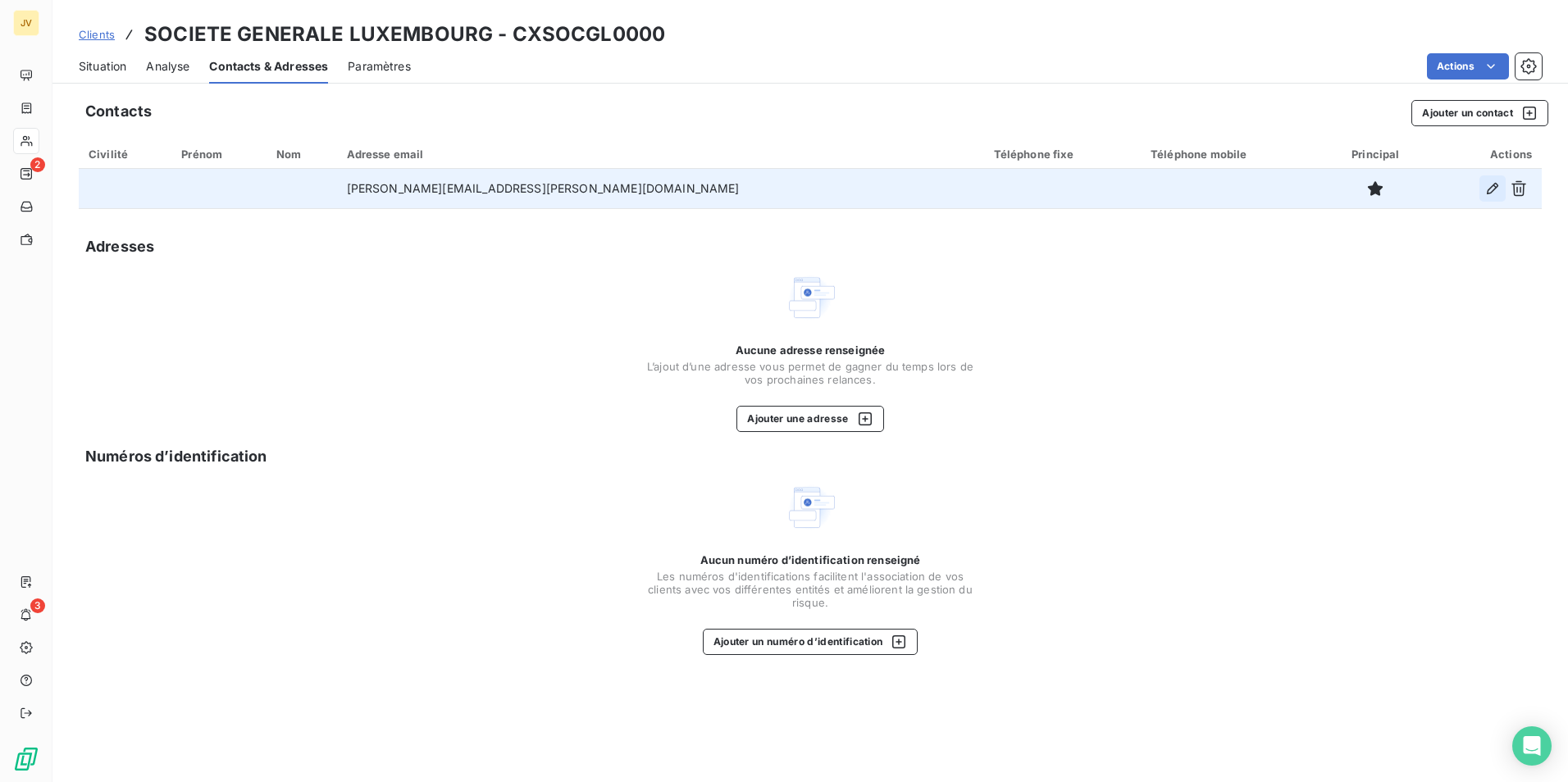
click at [1483, 183] on button "button" at bounding box center [1492, 188] width 26 height 26
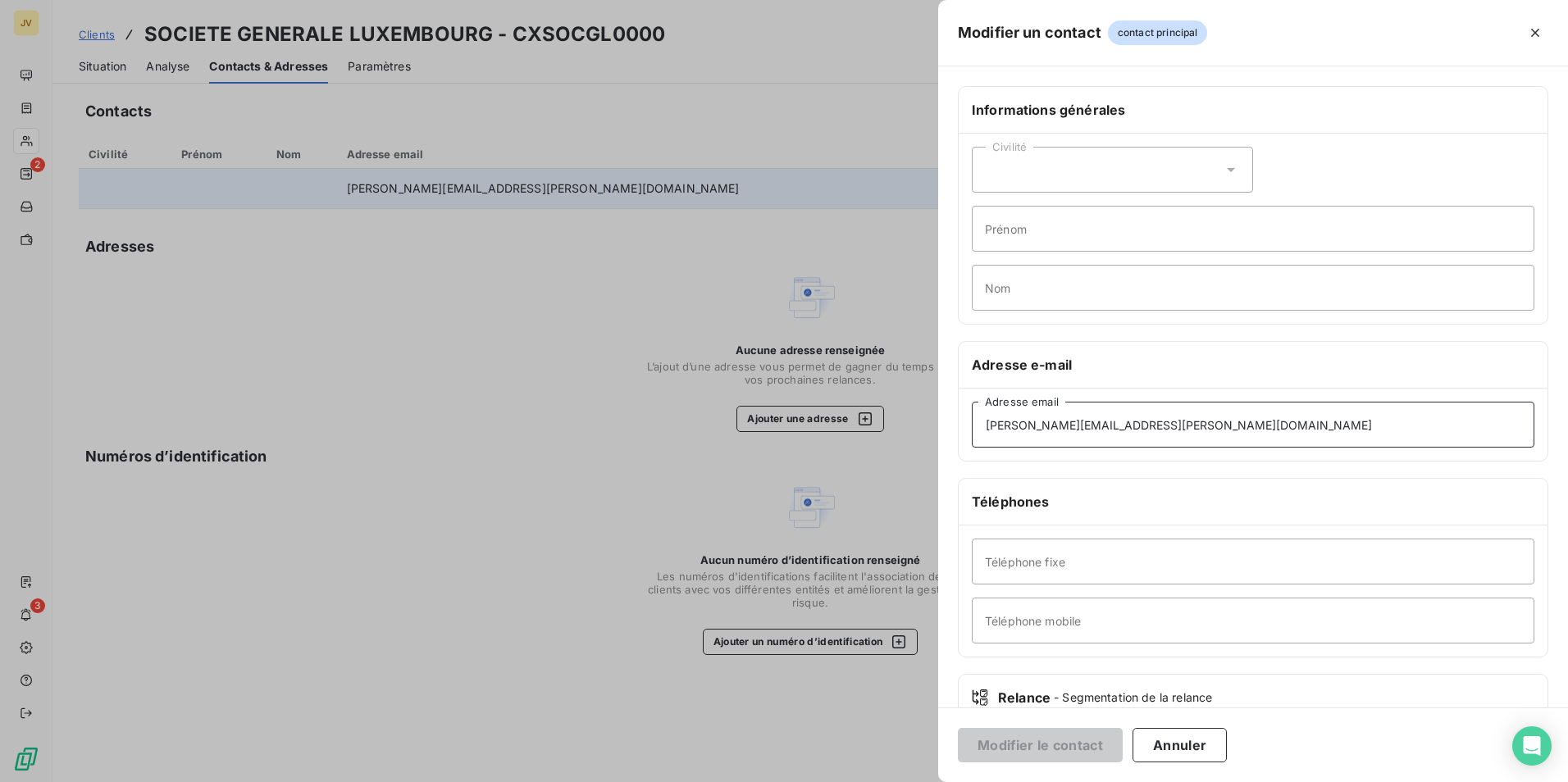
drag, startPoint x: 1163, startPoint y: 429, endPoint x: 808, endPoint y: 428, distance: 355.0
click at [808, 781] on div "Modifier un contact contact principal Informations générales Civilité Prénom No…" at bounding box center [784, 782] width 1568 height 0
type input "[EMAIL_ADDRESS][DOMAIN_NAME]"
drag, startPoint x: 1053, startPoint y: 746, endPoint x: 1019, endPoint y: 732, distance: 36.8
click at [1053, 746] on button "Modifier le contact" at bounding box center [1040, 745] width 165 height 35
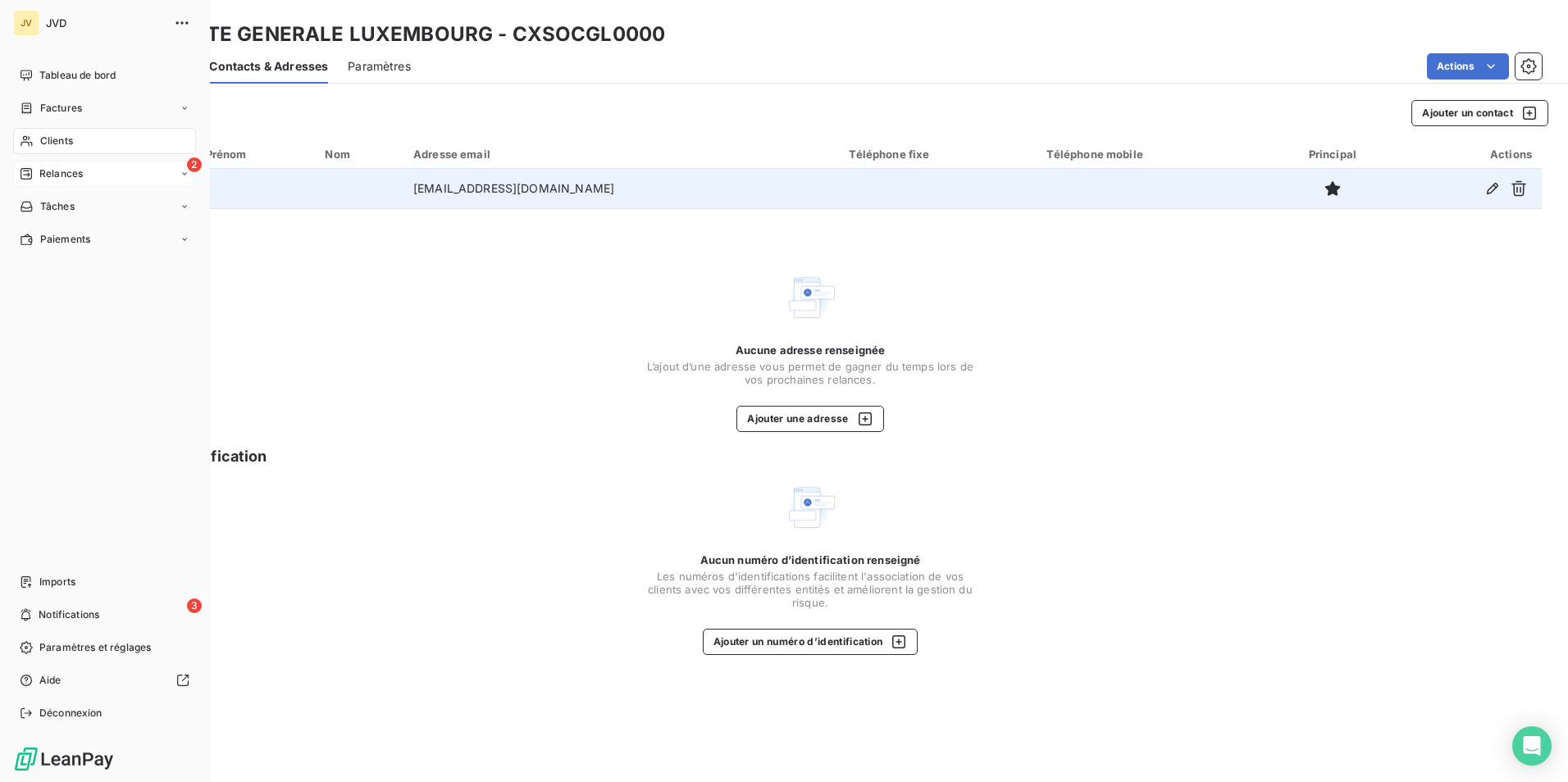
click at [59, 177] on span "Relances" at bounding box center [61, 173] width 43 height 15
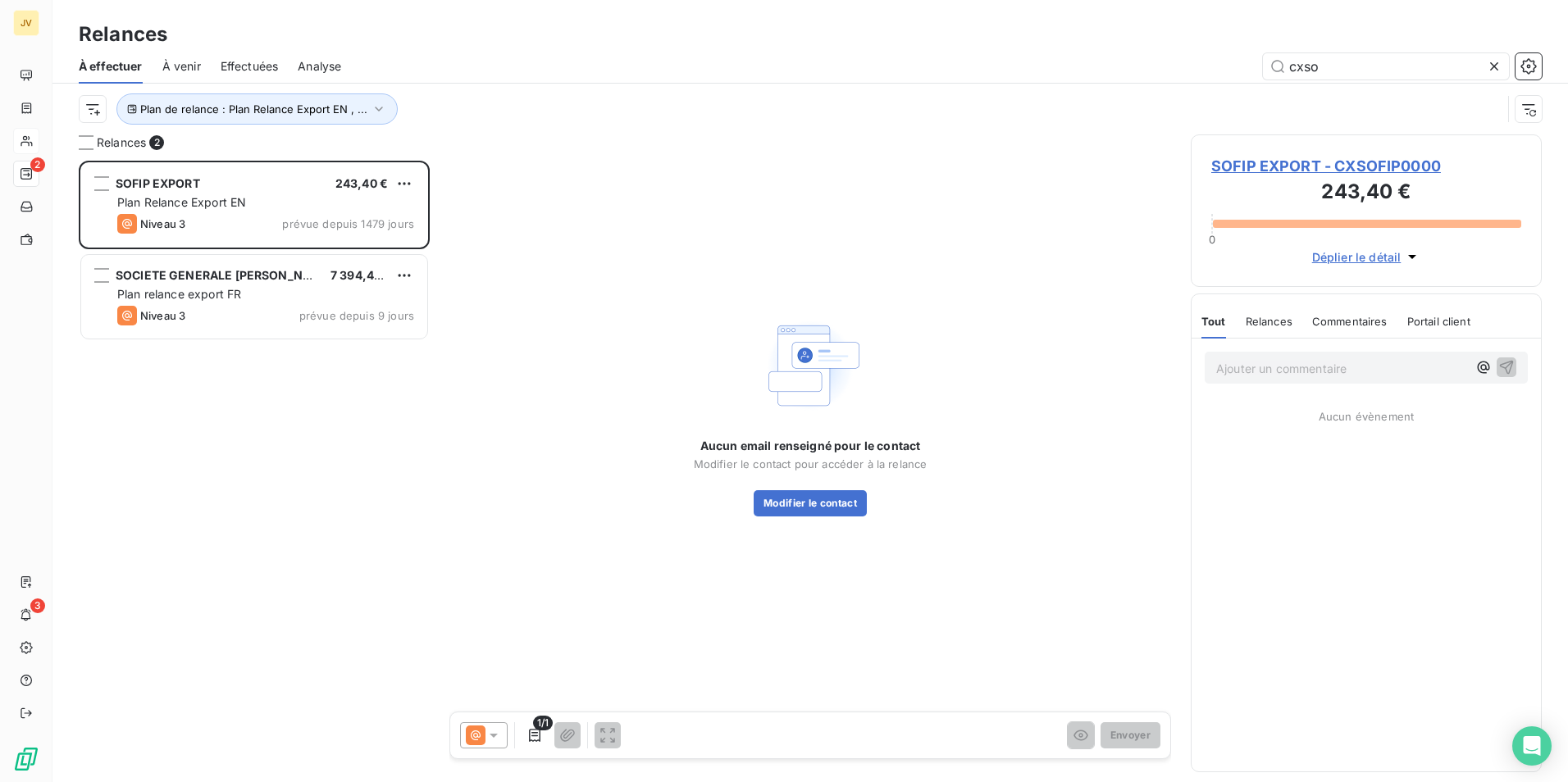
scroll to position [609, 338]
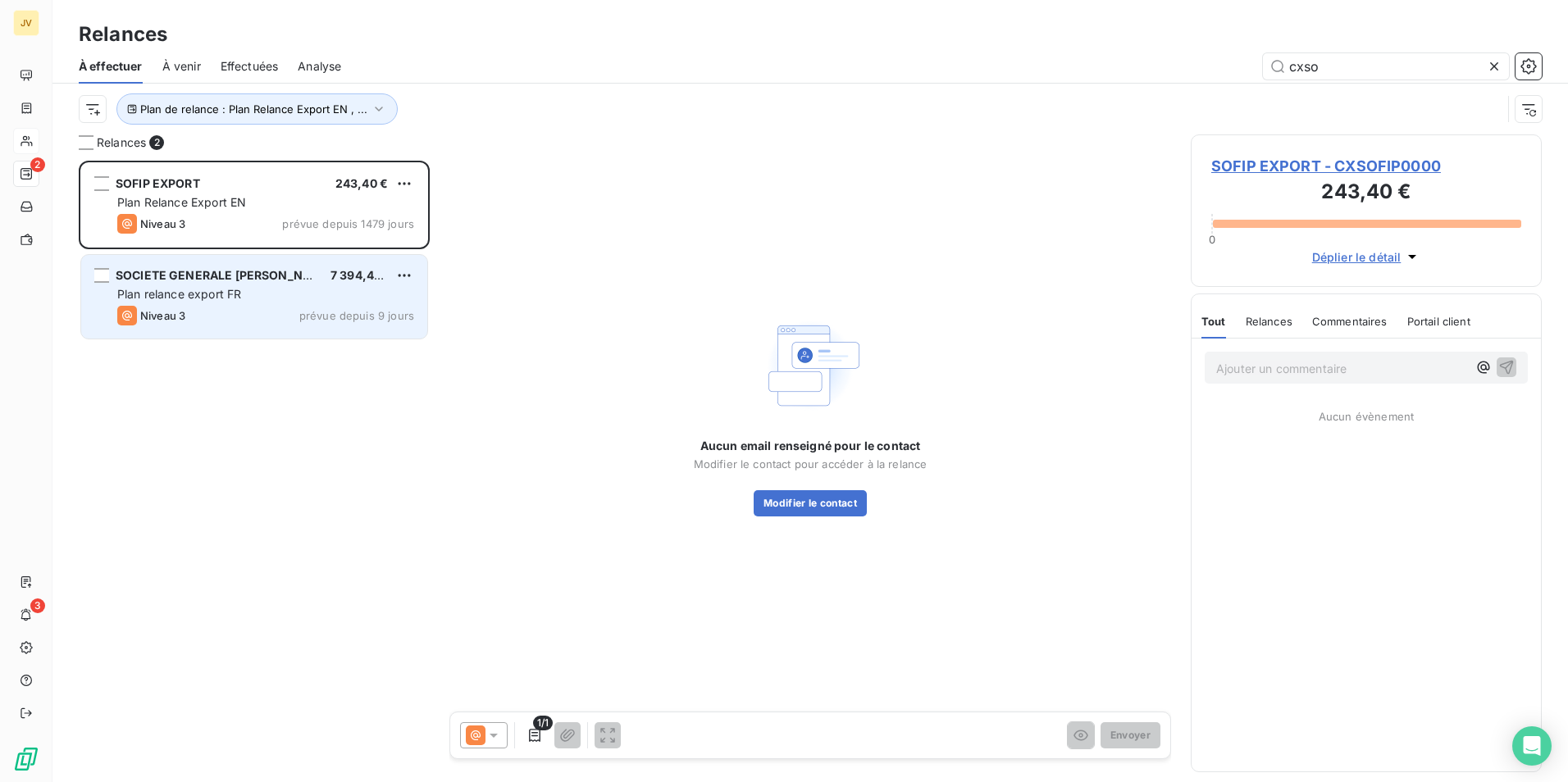
click at [205, 281] on span "SOCIETE GENERALE [PERSON_NAME]" at bounding box center [224, 275] width 218 height 14
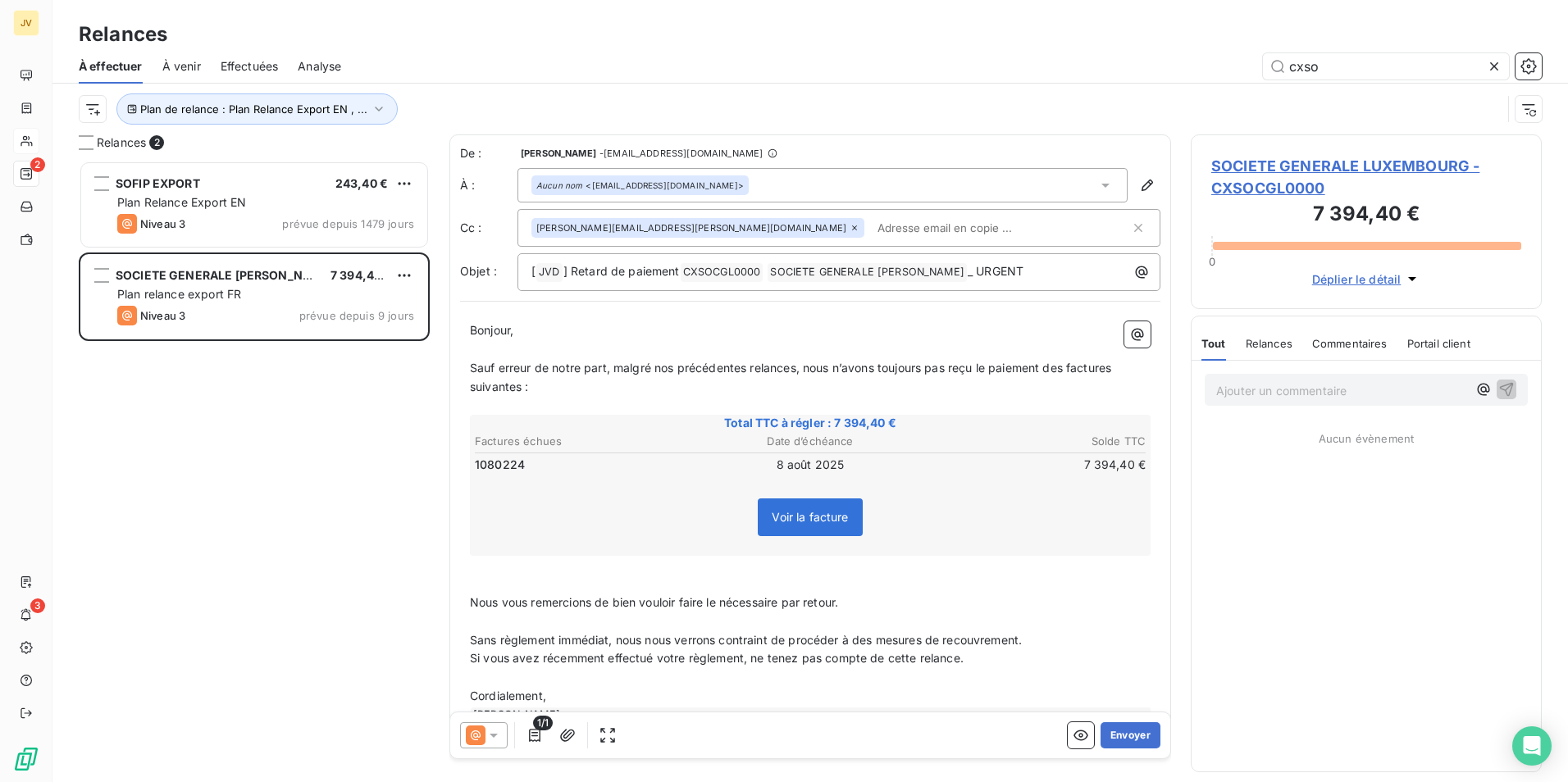
click at [484, 746] on div at bounding box center [484, 735] width 47 height 26
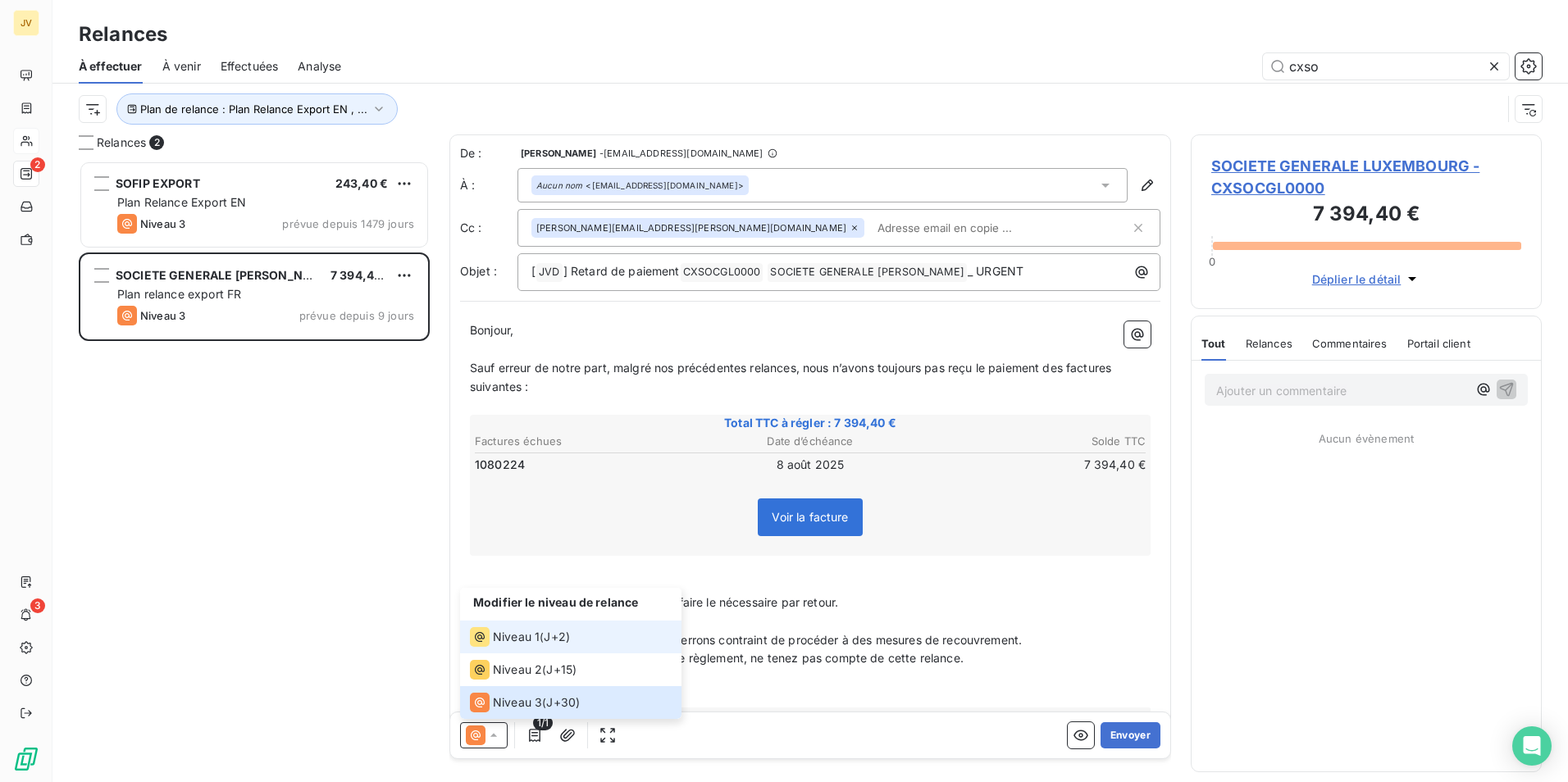
click at [537, 632] on span "Niveau 1" at bounding box center [516, 636] width 47 height 16
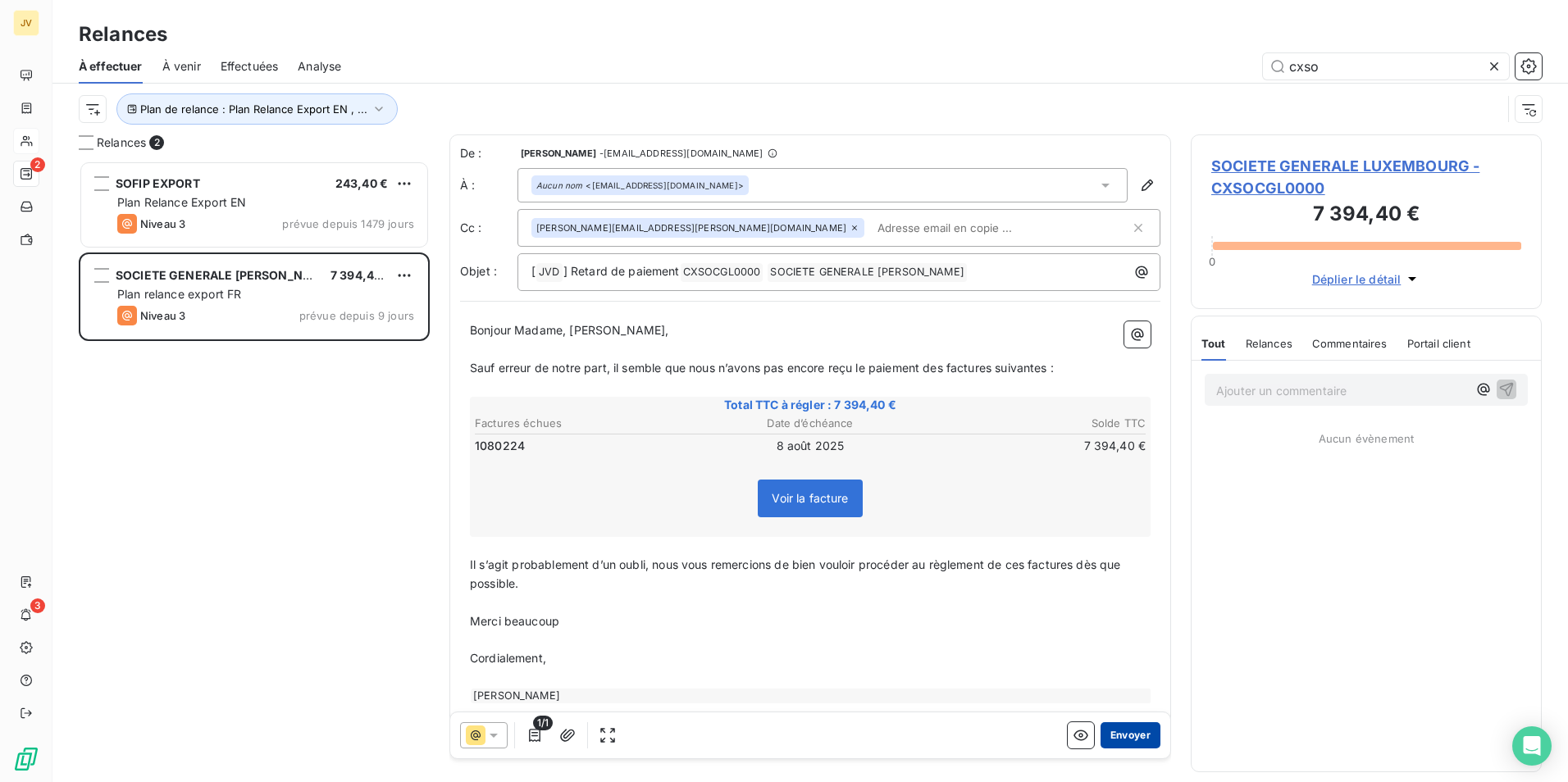
click at [1107, 730] on button "Envoyer" at bounding box center [1130, 735] width 60 height 26
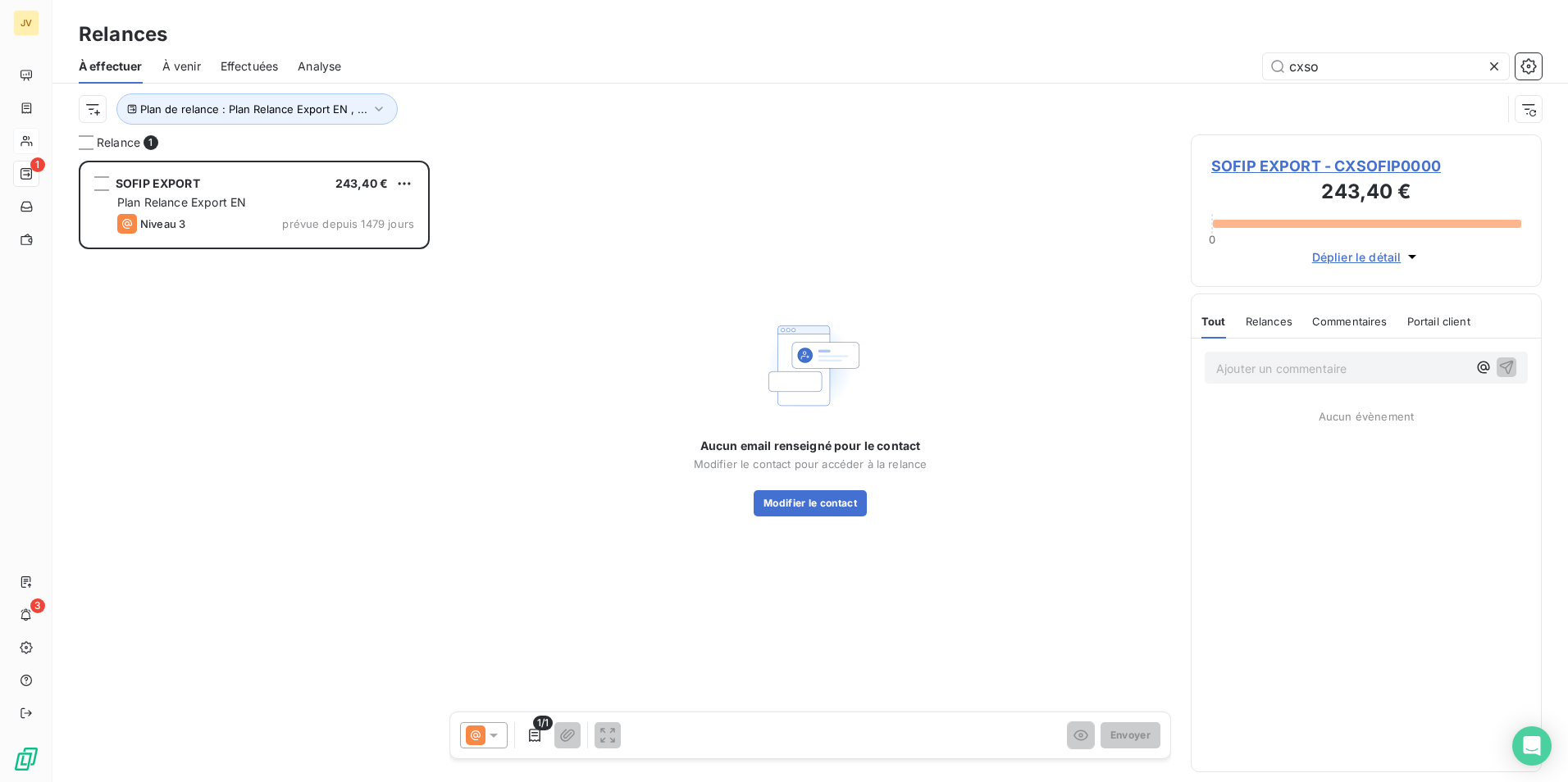
drag, startPoint x: 1495, startPoint y: 73, endPoint x: 1457, endPoint y: 92, distance: 42.5
click at [1495, 73] on icon at bounding box center [1494, 66] width 16 height 16
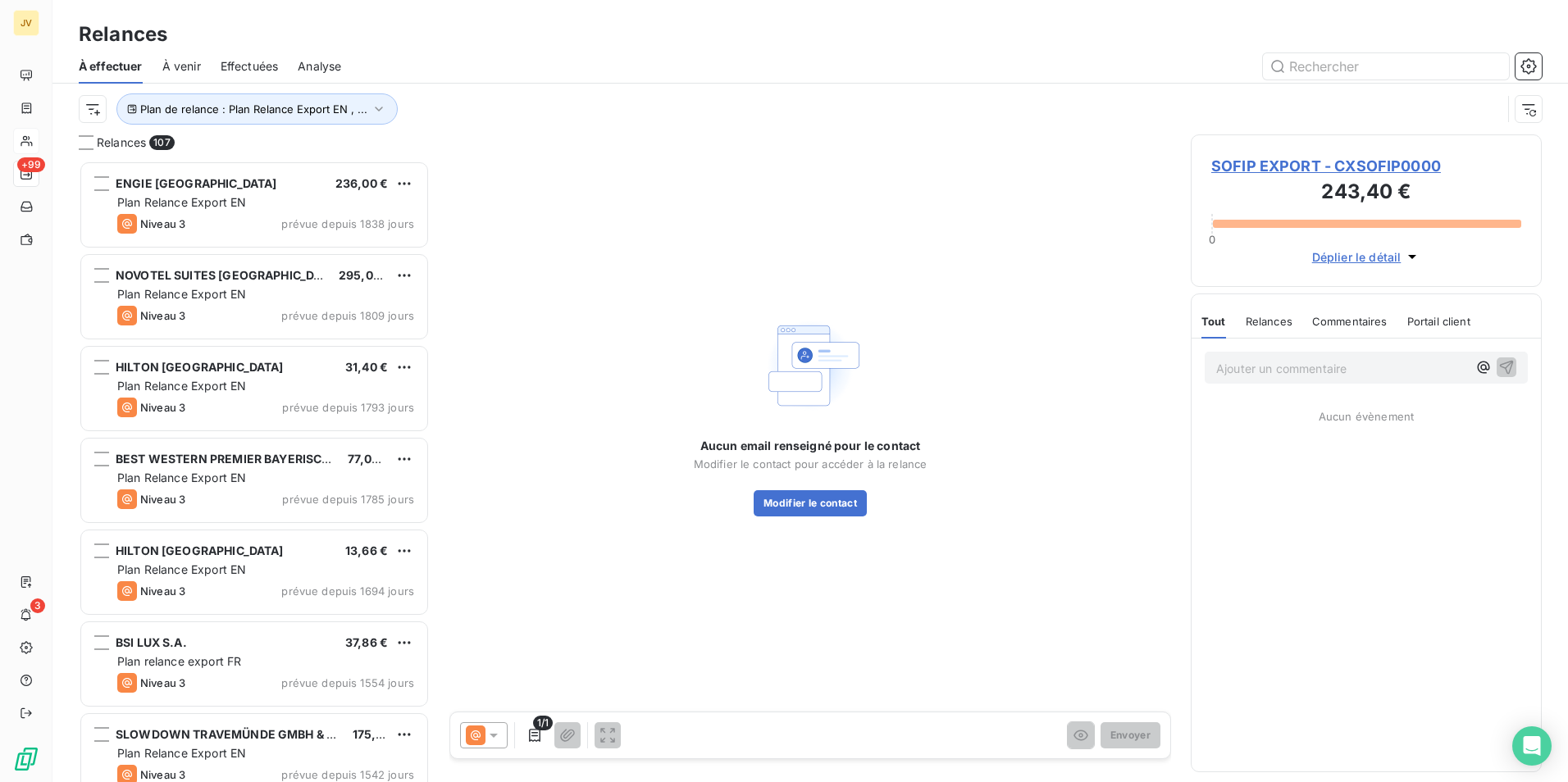
scroll to position [609, 338]
click at [1307, 70] on input "text" at bounding box center [1386, 66] width 246 height 26
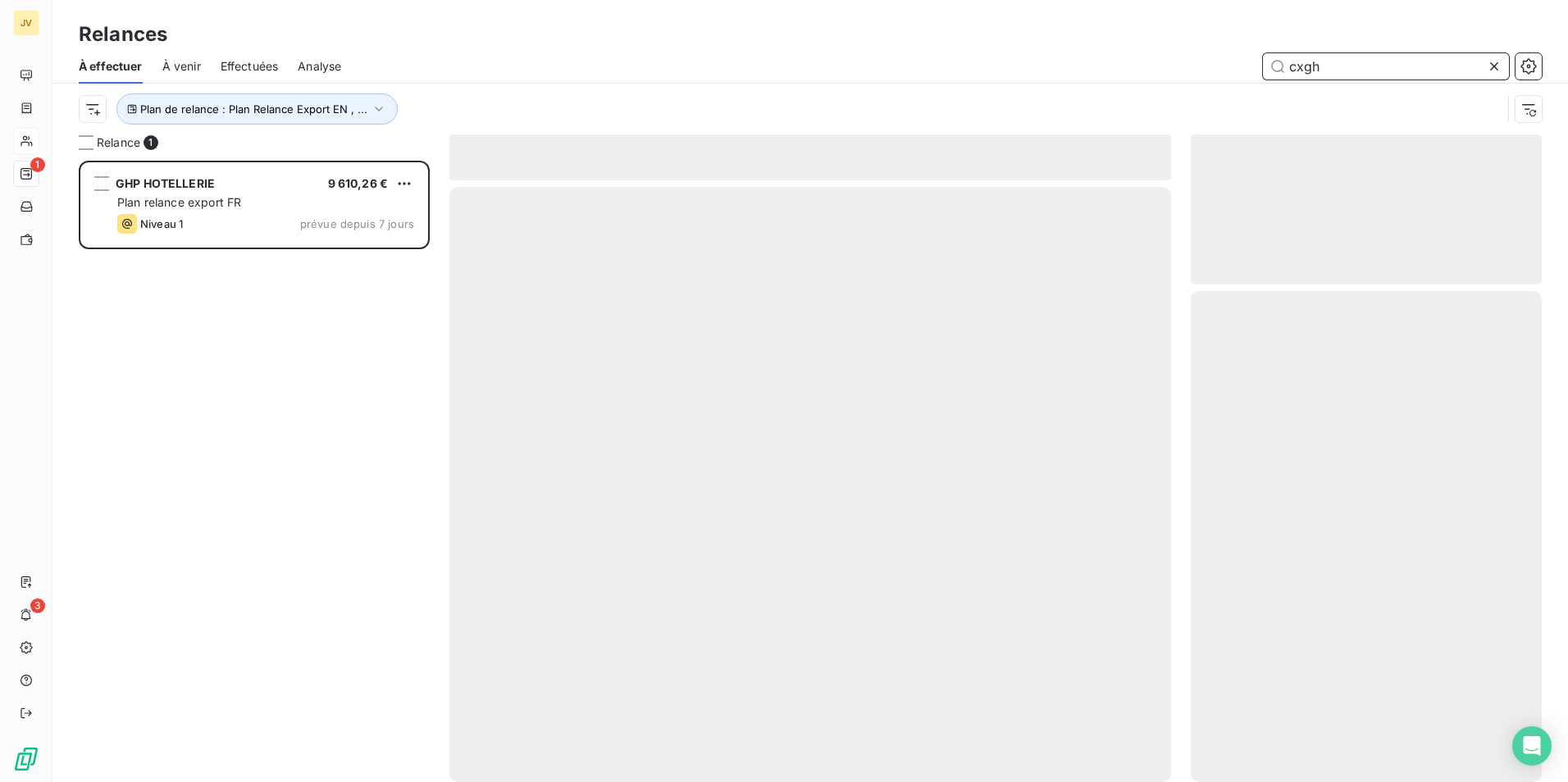
scroll to position [609, 338]
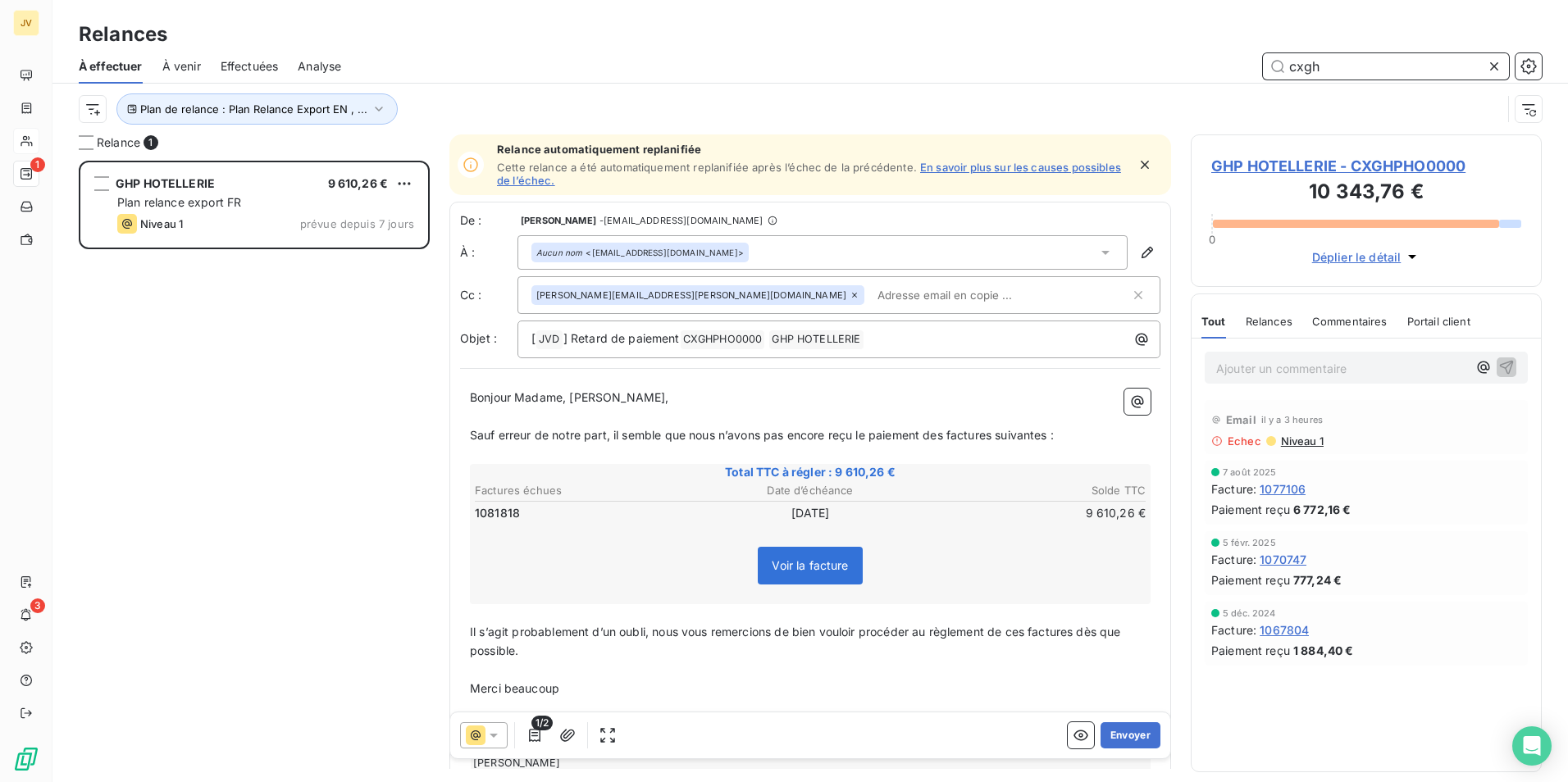
drag, startPoint x: 1309, startPoint y: 72, endPoint x: 1329, endPoint y: 73, distance: 20.0
click at [1329, 73] on input "cxgh" at bounding box center [1386, 66] width 246 height 26
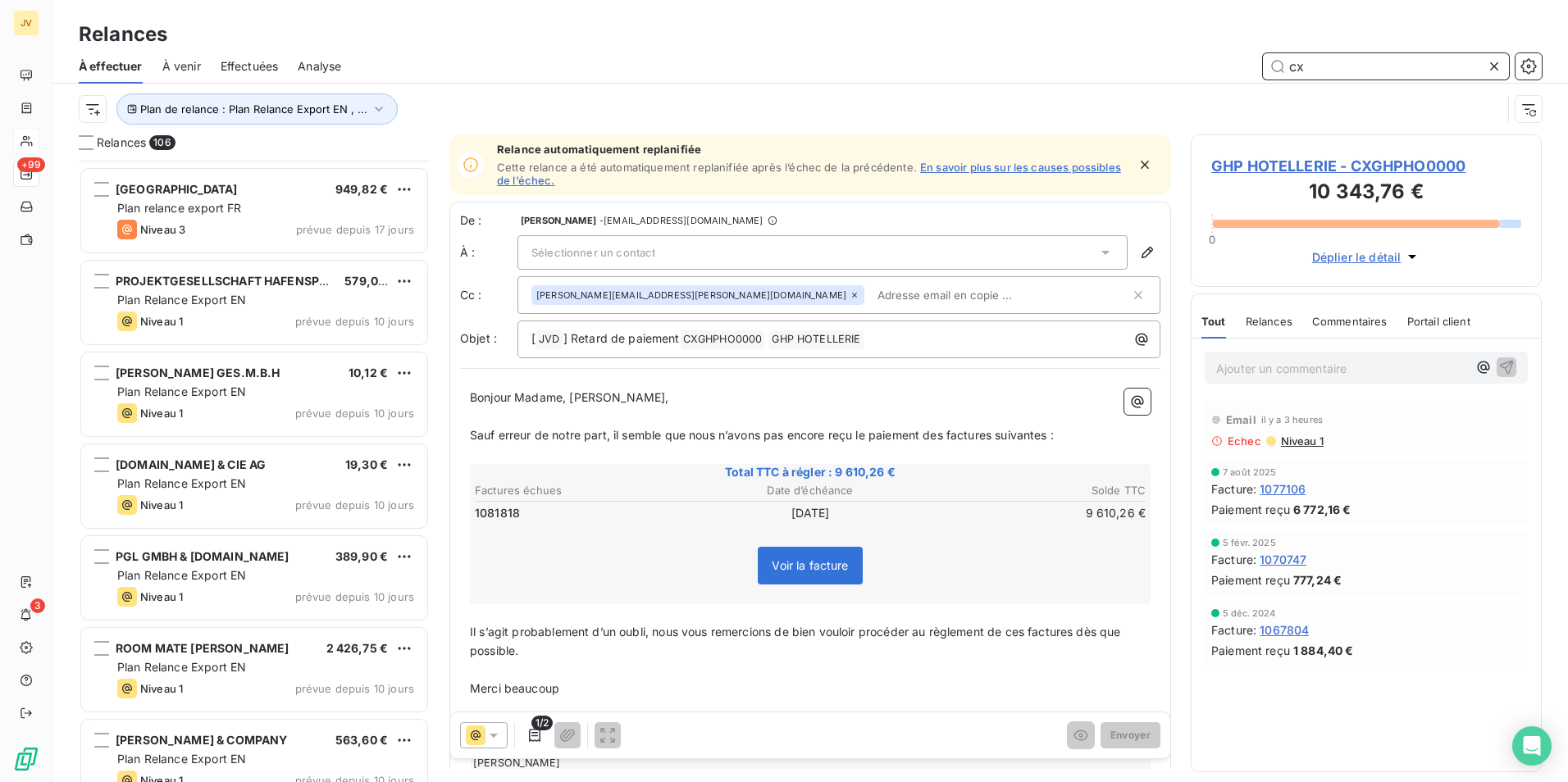
scroll to position [7542, 0]
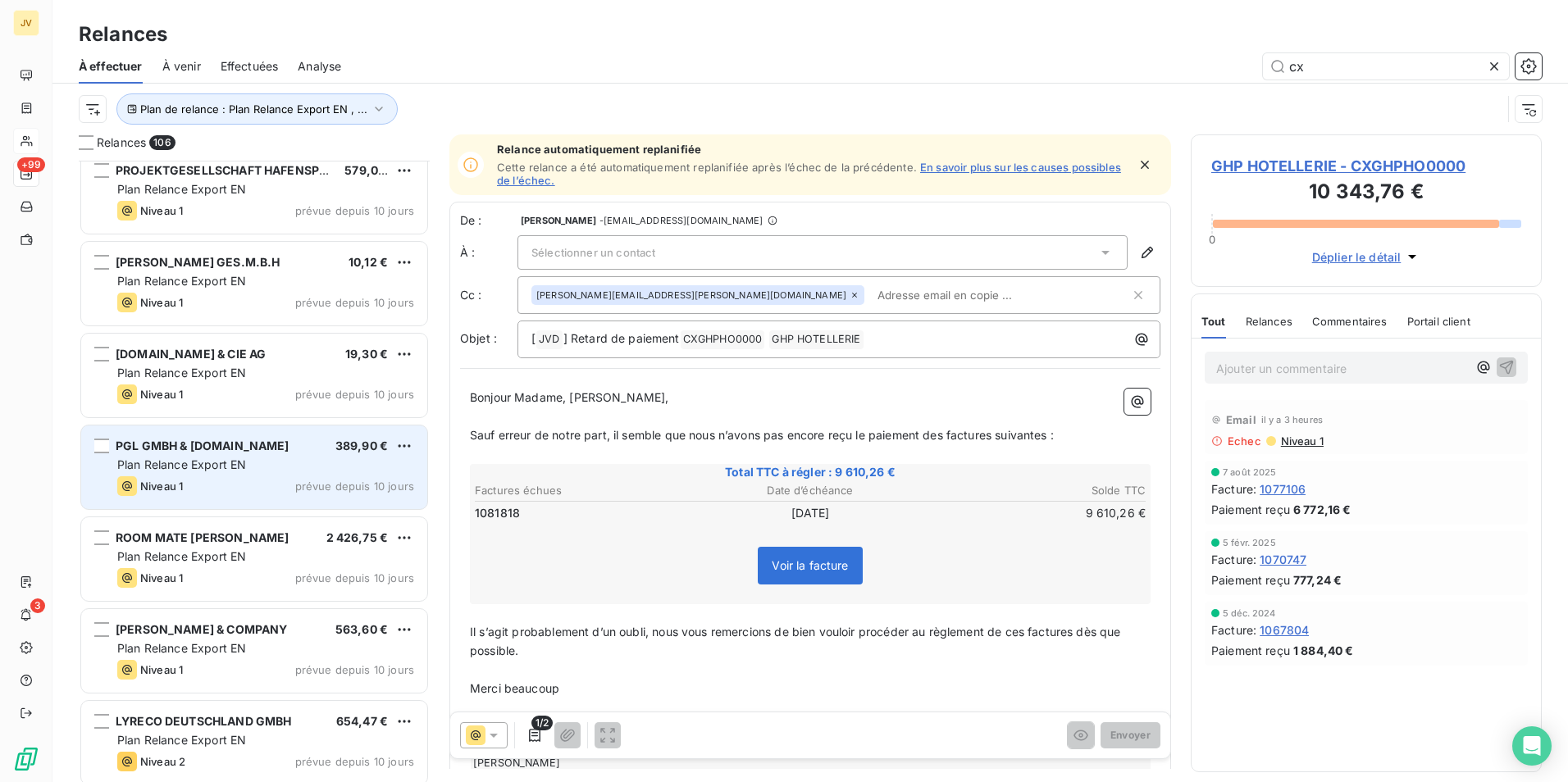
click at [286, 454] on div "PGL GMBH & [DOMAIN_NAME] 389,90 € Plan Relance Export EN Niveau 1 prévue depuis…" at bounding box center [254, 467] width 346 height 84
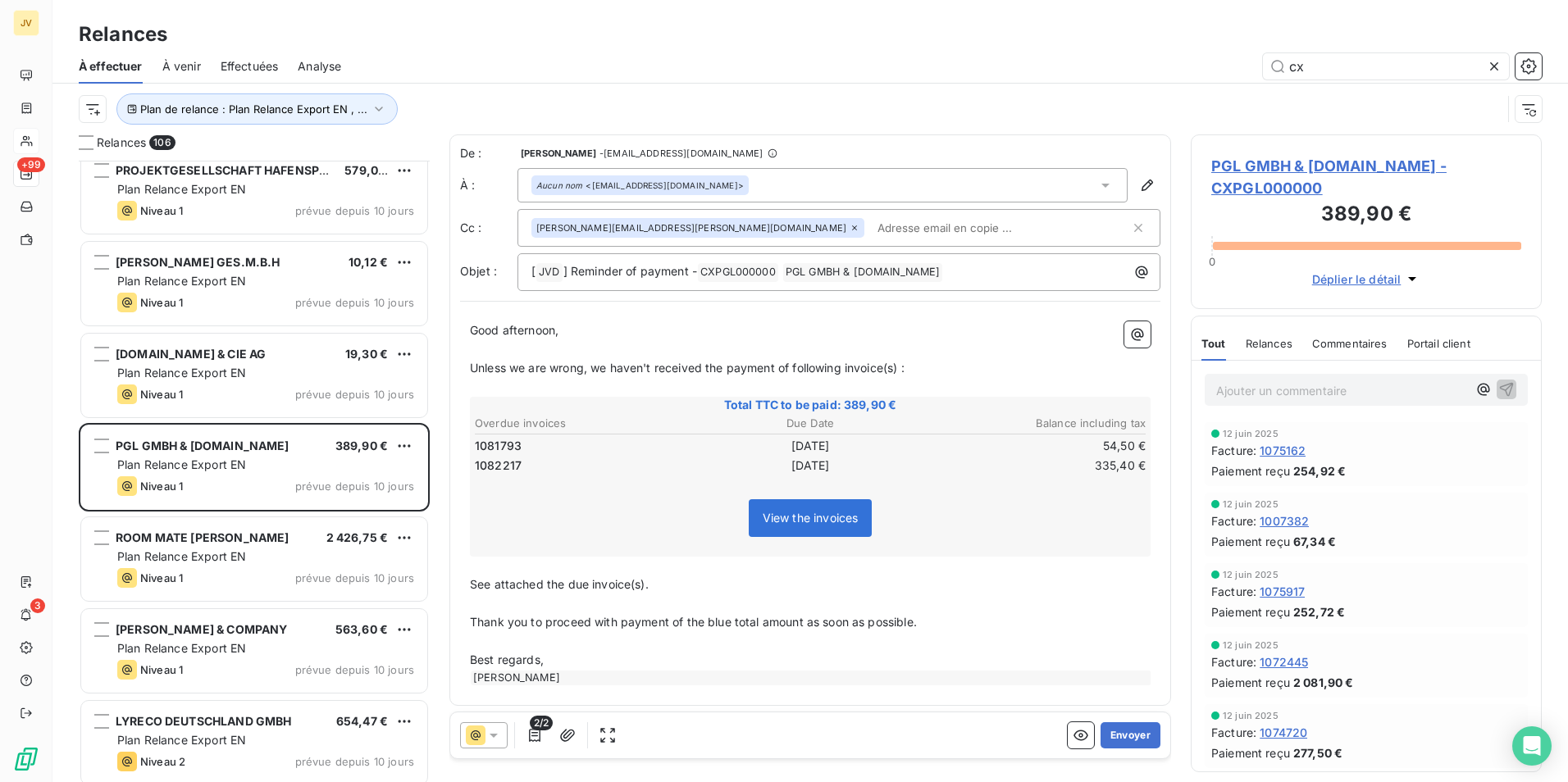
click at [497, 738] on icon at bounding box center [493, 735] width 16 height 16
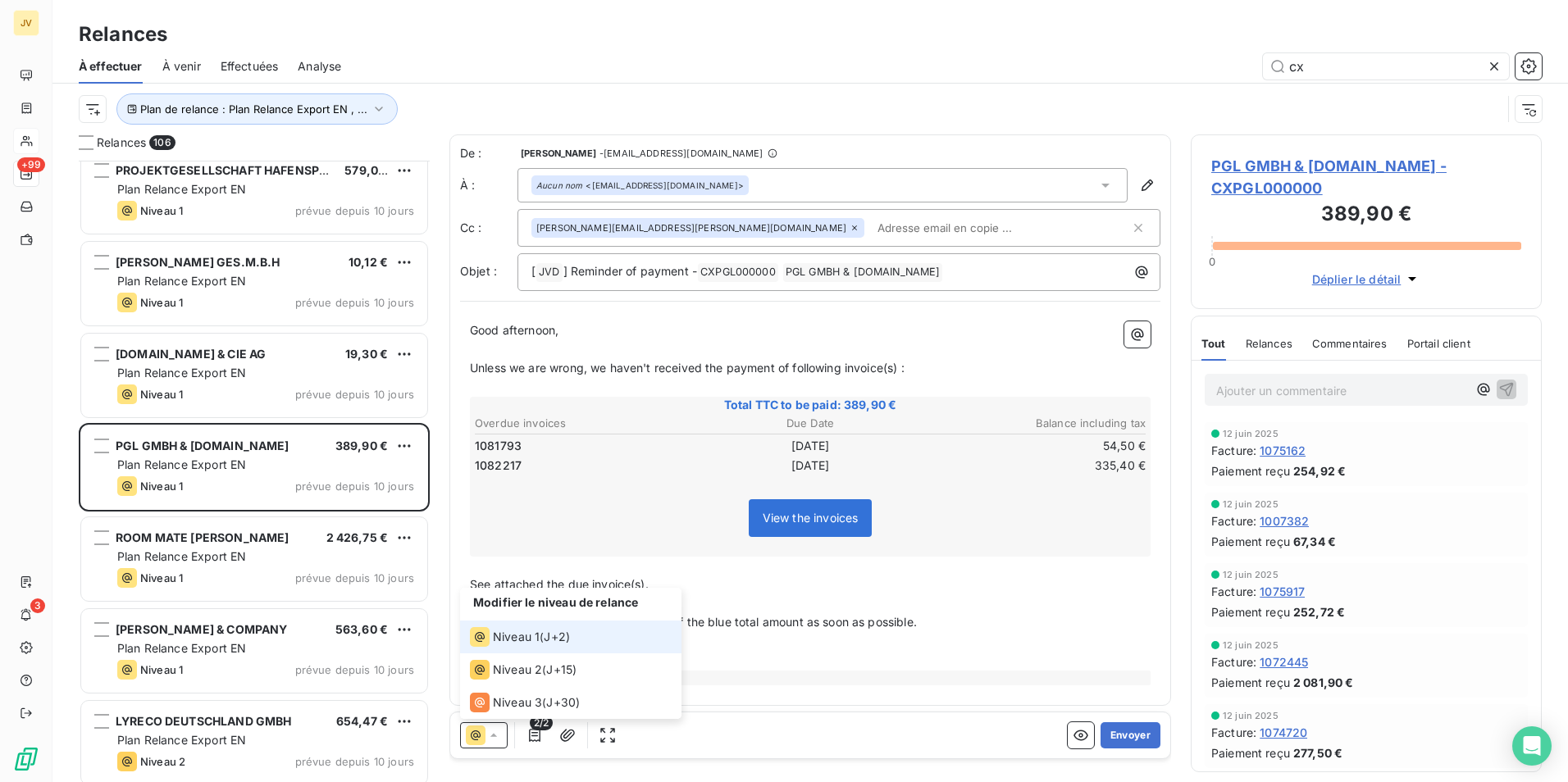
click at [532, 637] on span "Niveau 1" at bounding box center [516, 636] width 47 height 16
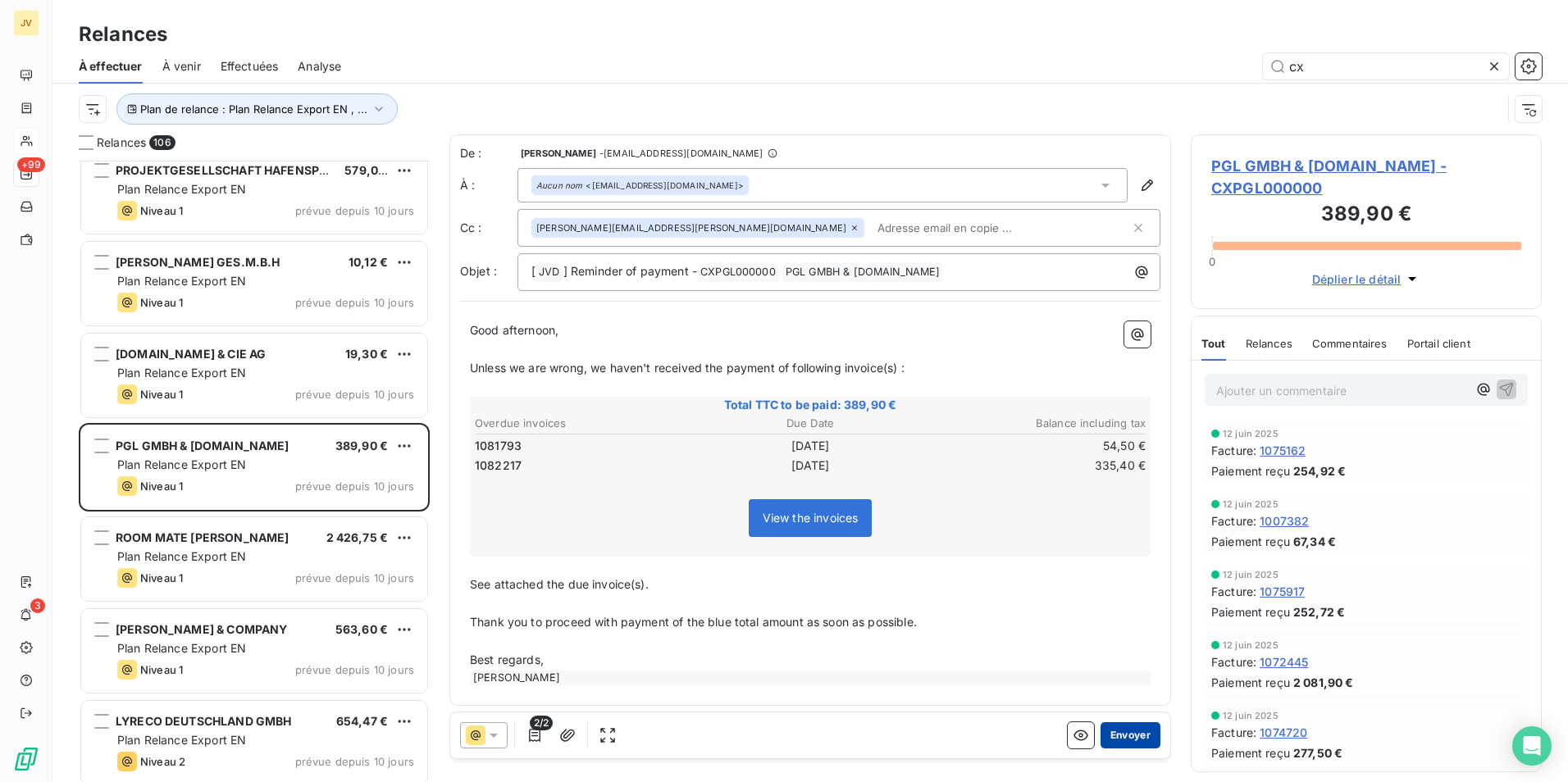
click at [1132, 737] on button "Envoyer" at bounding box center [1130, 735] width 60 height 26
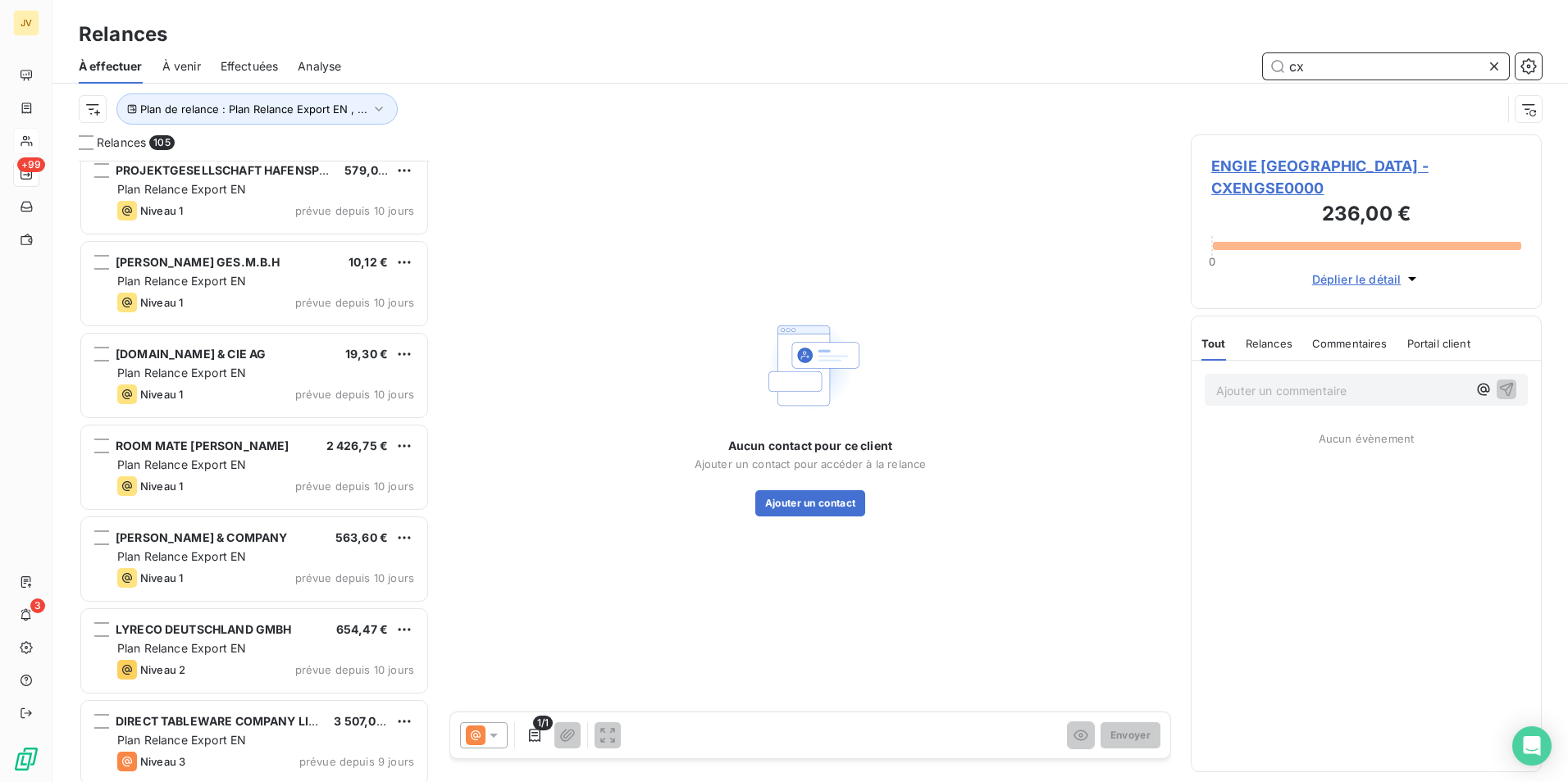
click at [1339, 70] on input "cx" at bounding box center [1386, 66] width 246 height 26
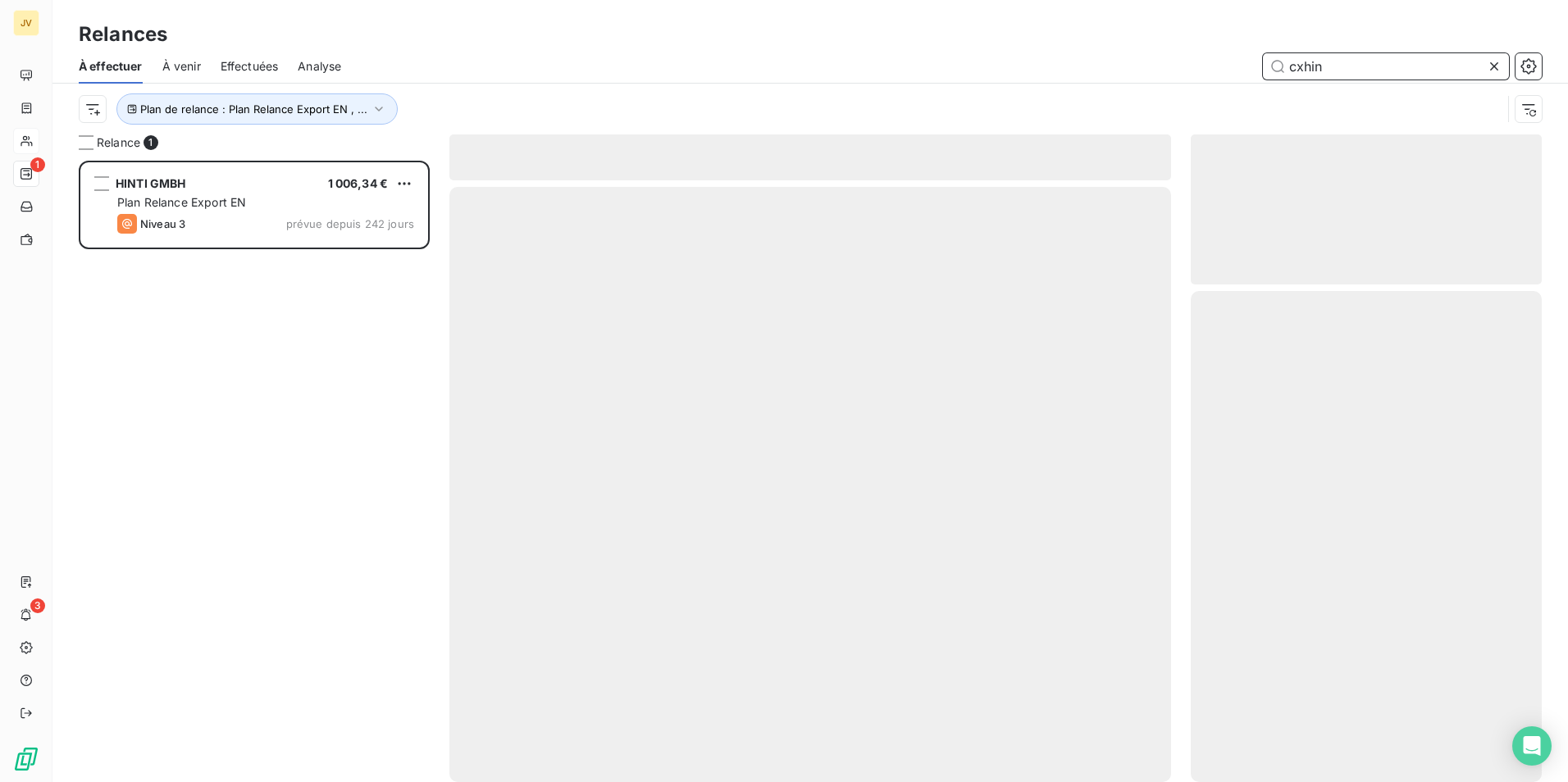
scroll to position [609, 338]
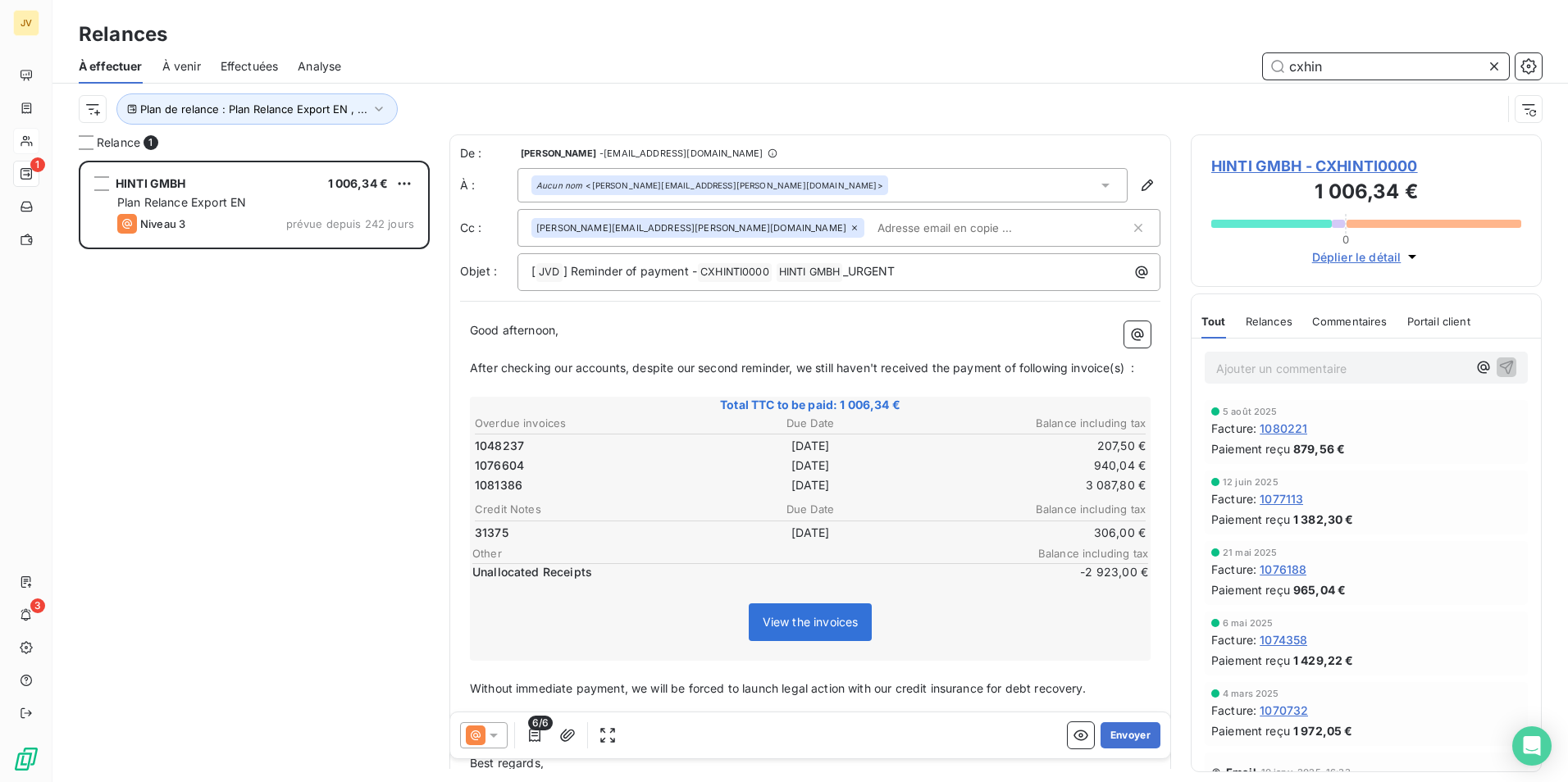
type input "cxhin"
click at [498, 731] on icon at bounding box center [493, 735] width 16 height 16
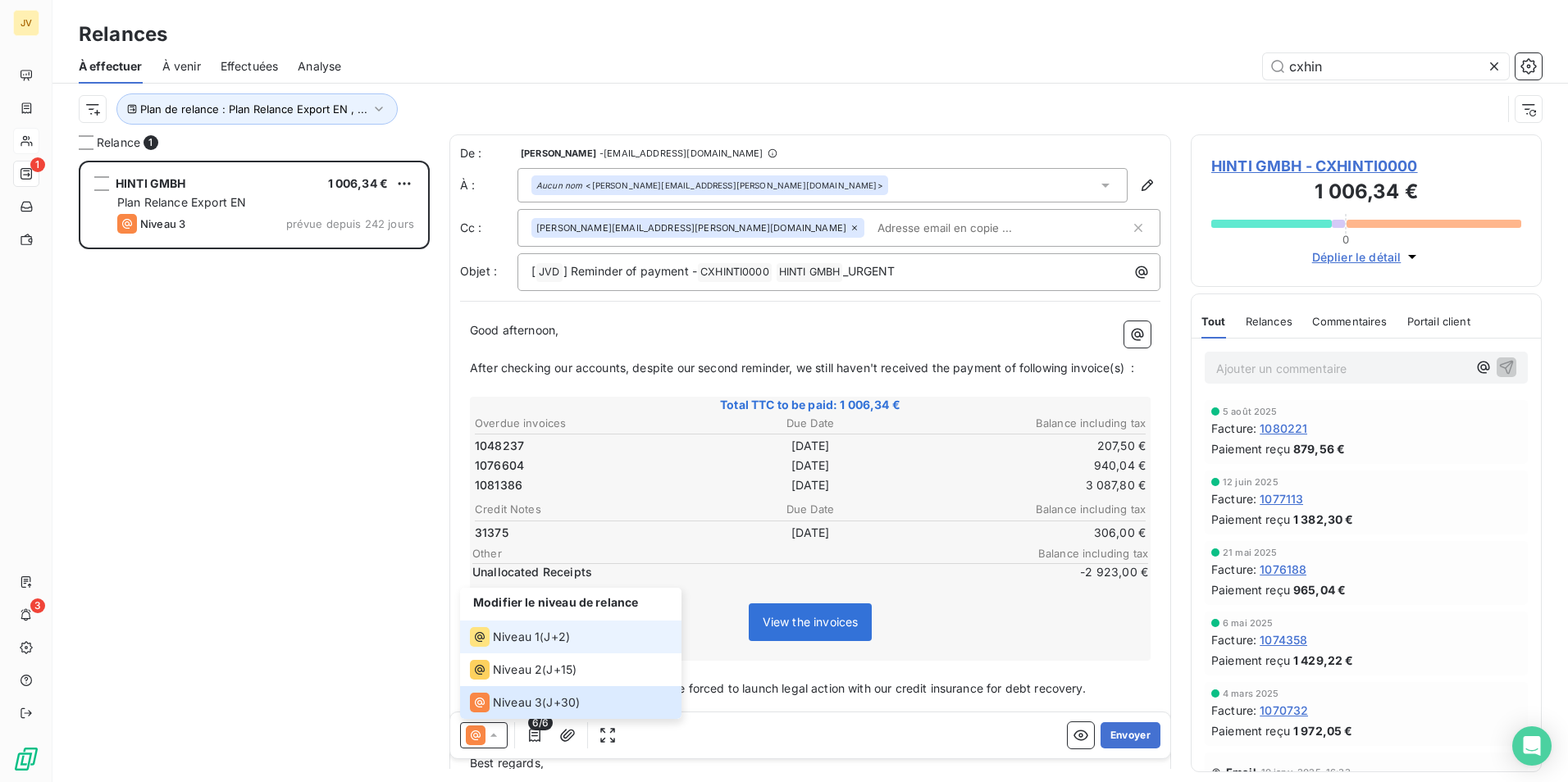
click at [516, 629] on span "Niveau 1" at bounding box center [516, 636] width 47 height 16
